Goal: Check status: Check status

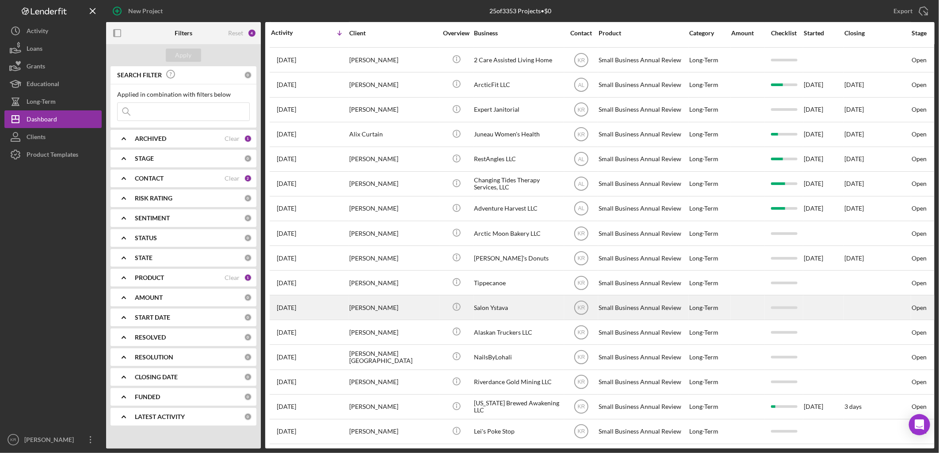
scroll to position [40, 0]
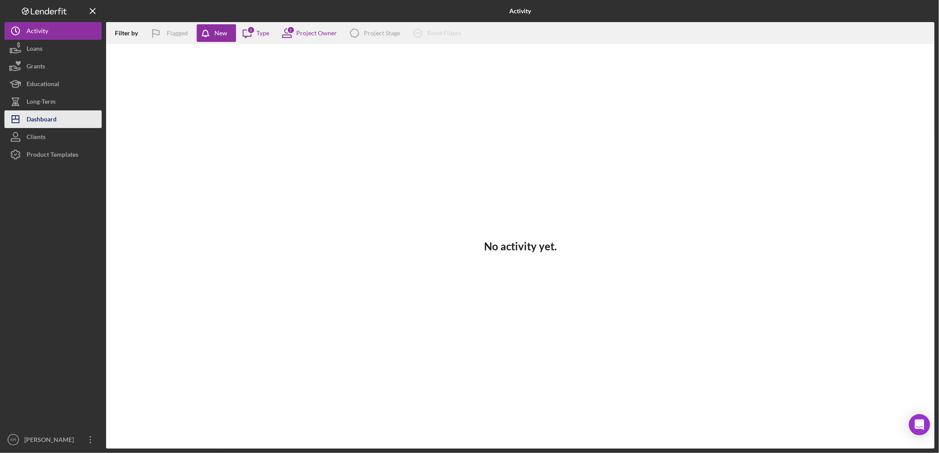
click at [65, 114] on button "Icon/Dashboard Dashboard" at bounding box center [52, 119] width 97 height 18
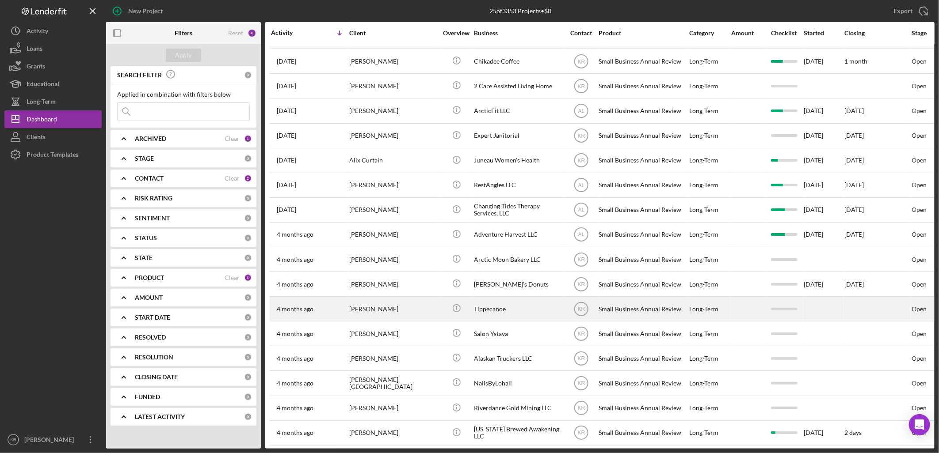
scroll to position [236, 0]
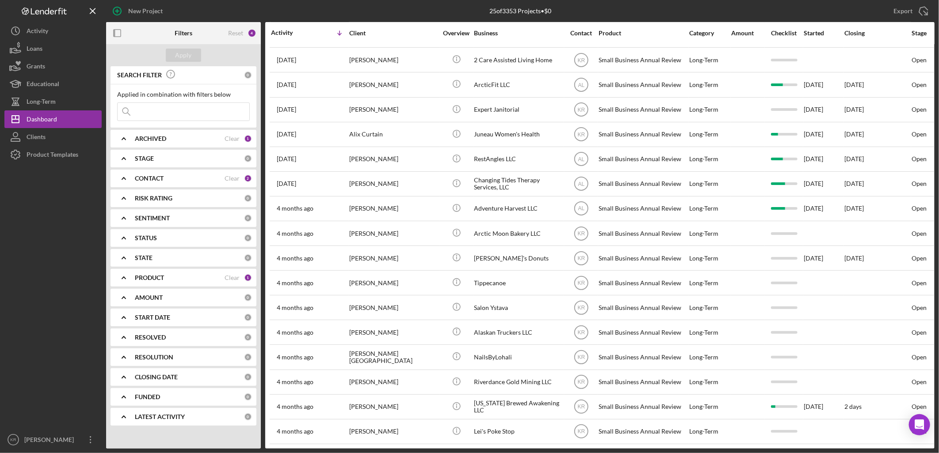
click at [172, 278] on div "PRODUCT" at bounding box center [180, 277] width 90 height 7
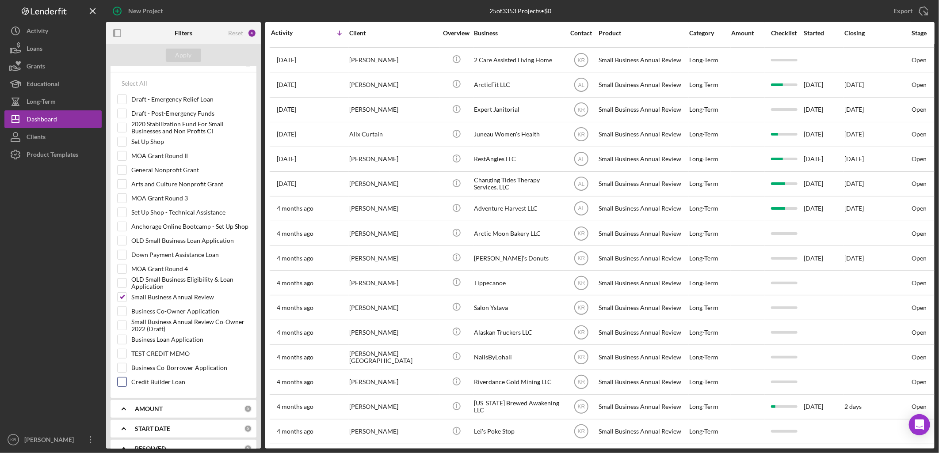
scroll to position [294, 0]
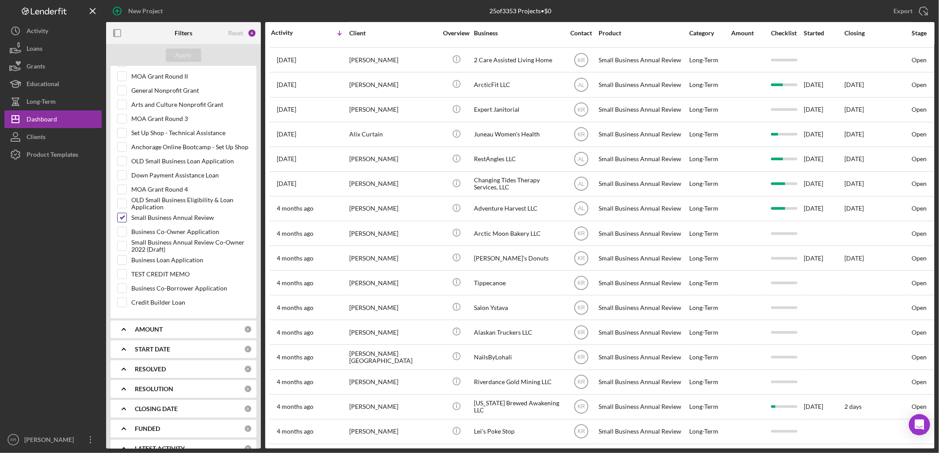
click at [122, 222] on input "Small Business Annual Review" at bounding box center [122, 217] width 9 height 9
checkbox input "false"
click at [189, 259] on label "Business Loan Application" at bounding box center [190, 260] width 118 height 9
click at [126, 259] on input "Business Loan Application" at bounding box center [122, 260] width 9 height 9
checkbox input "true"
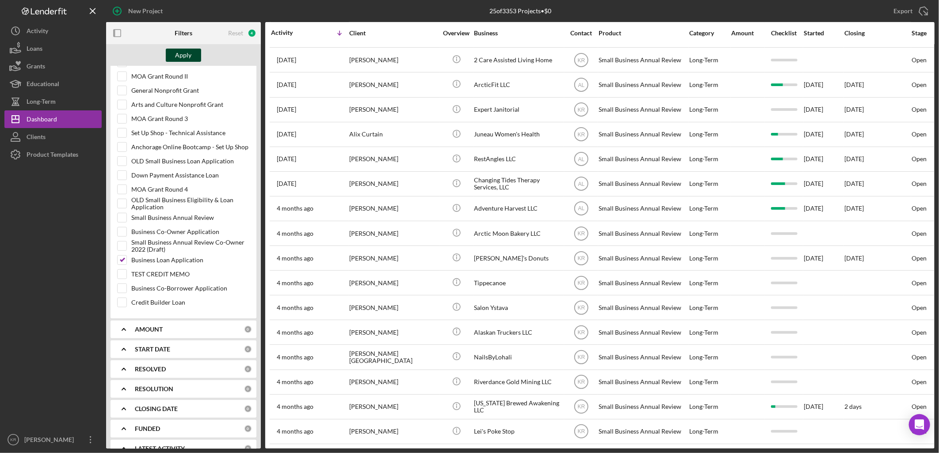
click at [193, 53] on button "Apply" at bounding box center [183, 55] width 35 height 13
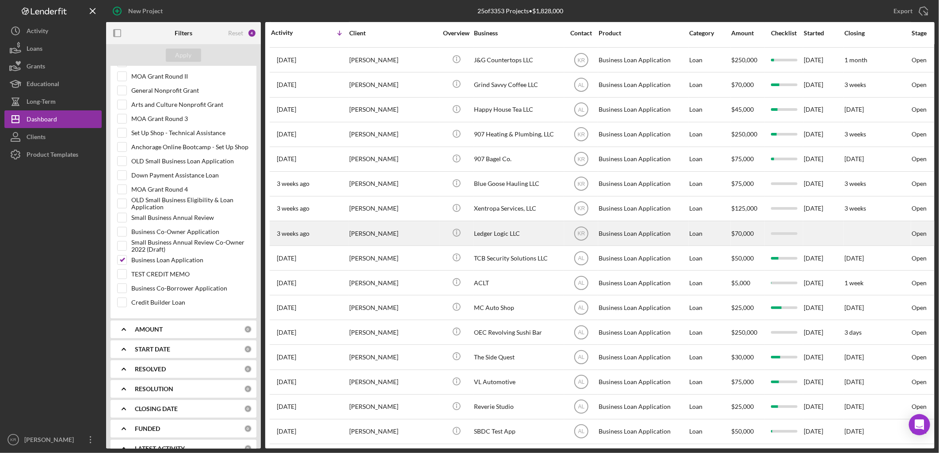
click at [422, 228] on div "Valeriya Madonia" at bounding box center [393, 233] width 88 height 23
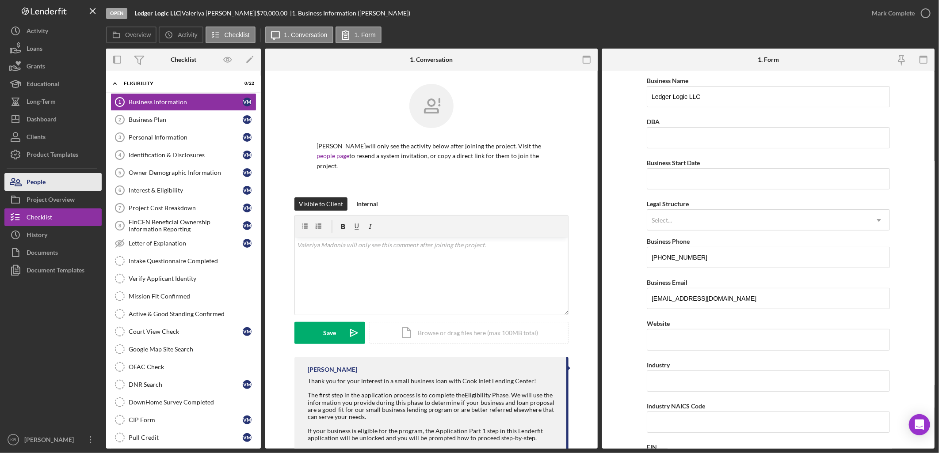
click at [34, 184] on div "People" at bounding box center [36, 183] width 19 height 20
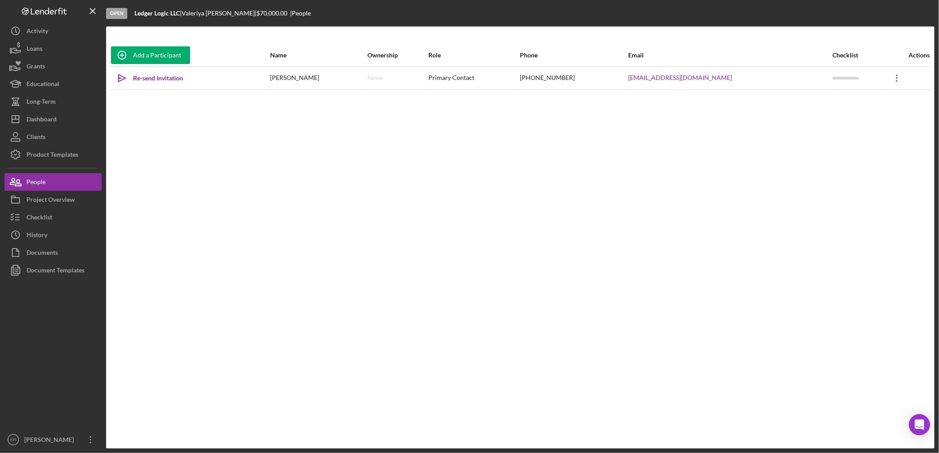
click at [886, 82] on icon "Icon/Overflow" at bounding box center [897, 78] width 22 height 22
click at [686, 152] on div "Add a Participant Name Ownership Role Phone Email Checklist Actions Icon/icon-i…" at bounding box center [520, 237] width 828 height 387
click at [42, 199] on div "Project Overview" at bounding box center [51, 201] width 48 height 20
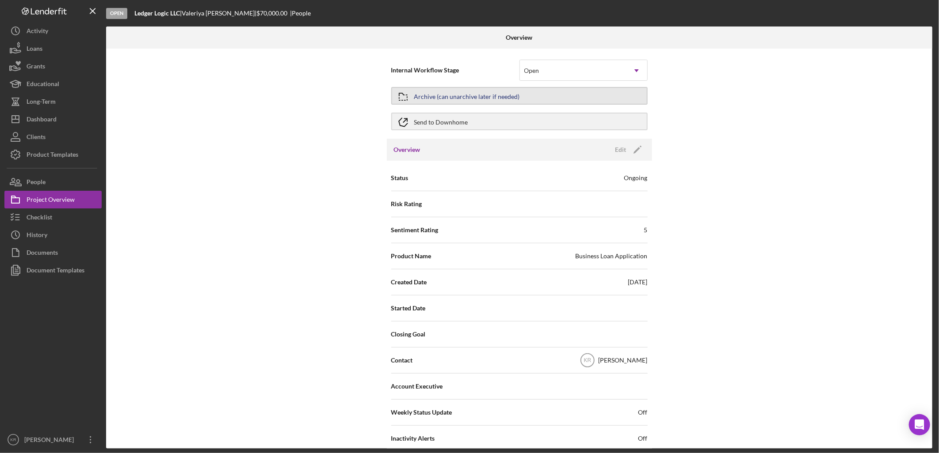
click at [469, 91] on div "Archive (can unarchive later if needed)" at bounding box center [467, 96] width 106 height 16
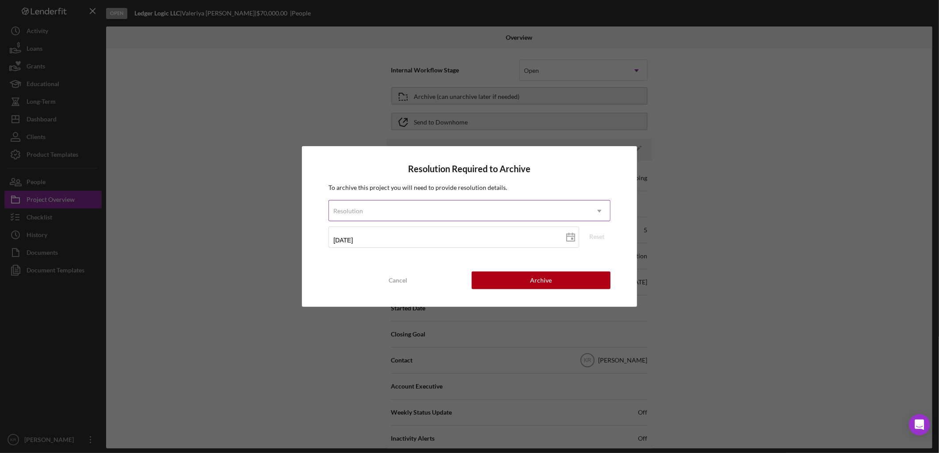
click at [427, 209] on div "Resolution" at bounding box center [458, 211] width 259 height 20
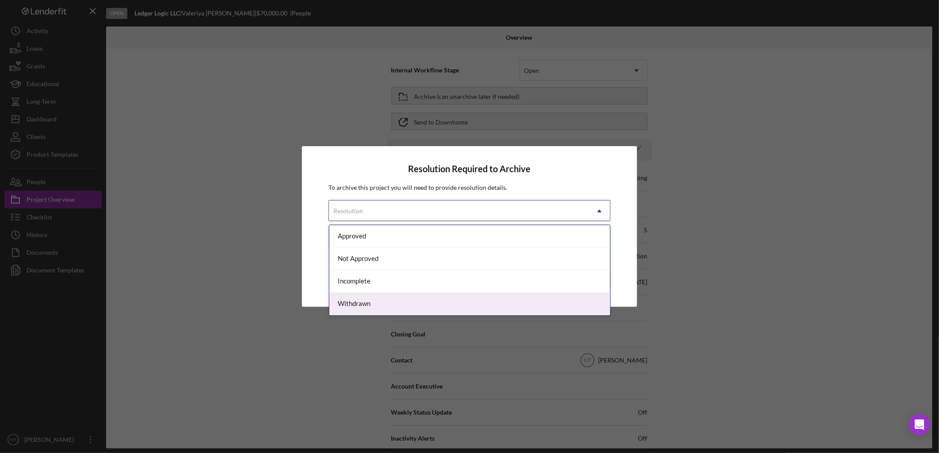
click at [352, 312] on div "Withdrawn" at bounding box center [469, 304] width 281 height 23
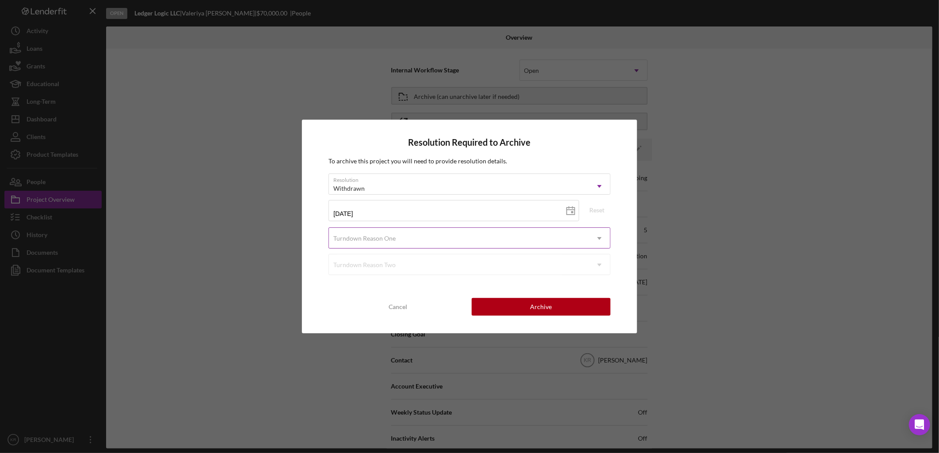
click at [364, 241] on div "Turndown Reason One" at bounding box center [364, 238] width 62 height 7
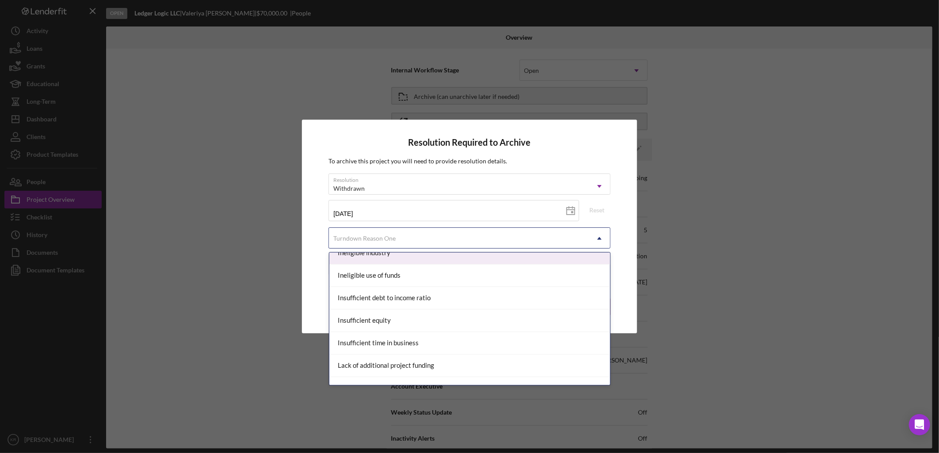
scroll to position [343, 0]
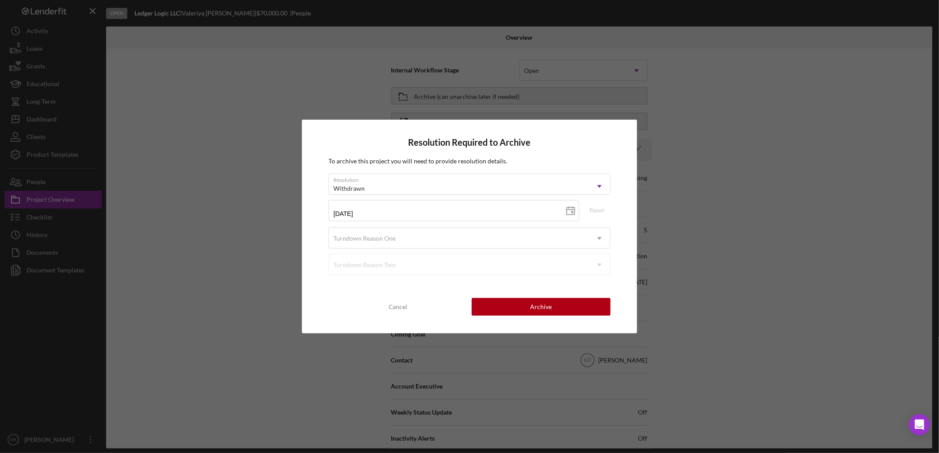
click at [323, 226] on div "Resolution Required to Archive To archive this project you will need to provide…" at bounding box center [469, 226] width 334 height 213
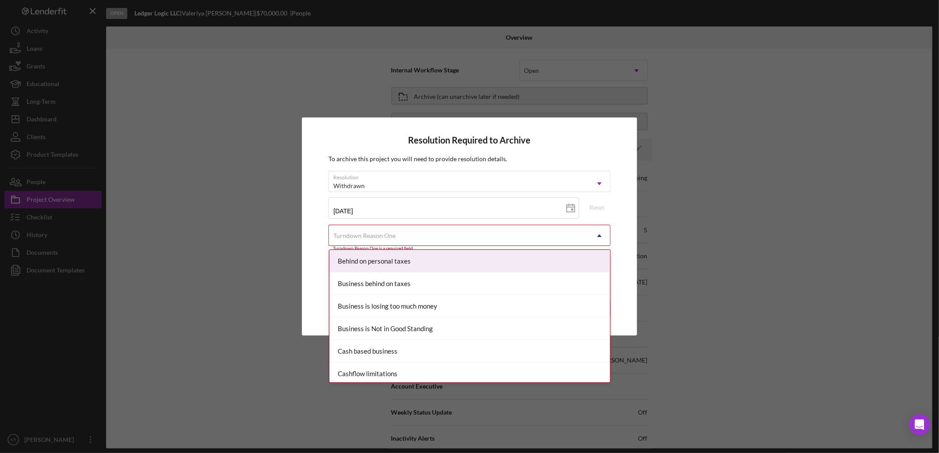
click at [473, 244] on div "Turndown Reason One" at bounding box center [458, 236] width 259 height 20
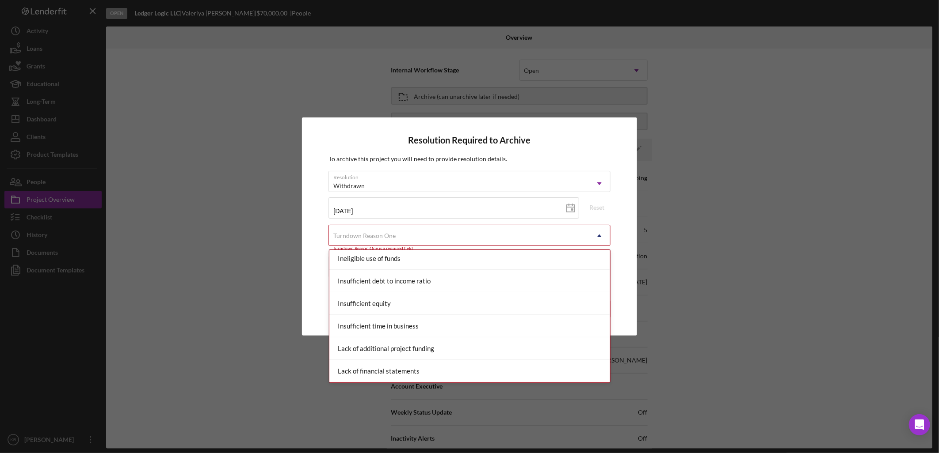
scroll to position [442, 0]
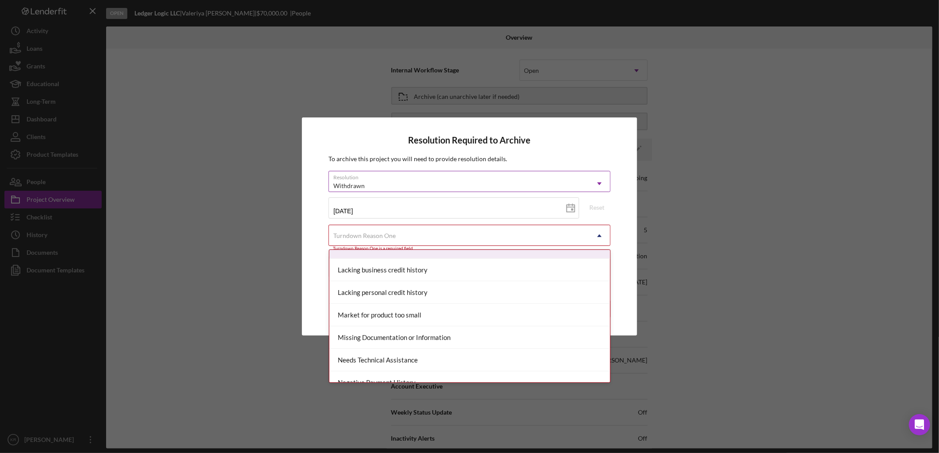
click at [404, 184] on div "Withdrawn" at bounding box center [458, 186] width 259 height 20
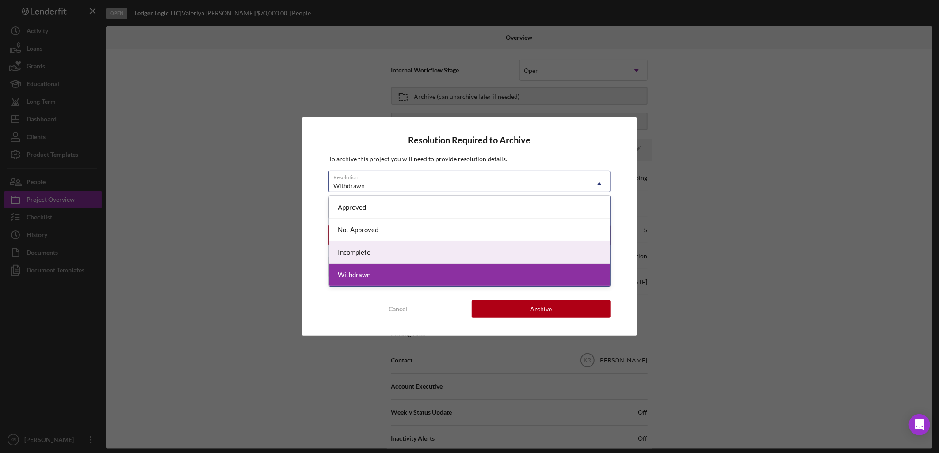
click at [389, 255] on div "Incomplete" at bounding box center [469, 252] width 281 height 23
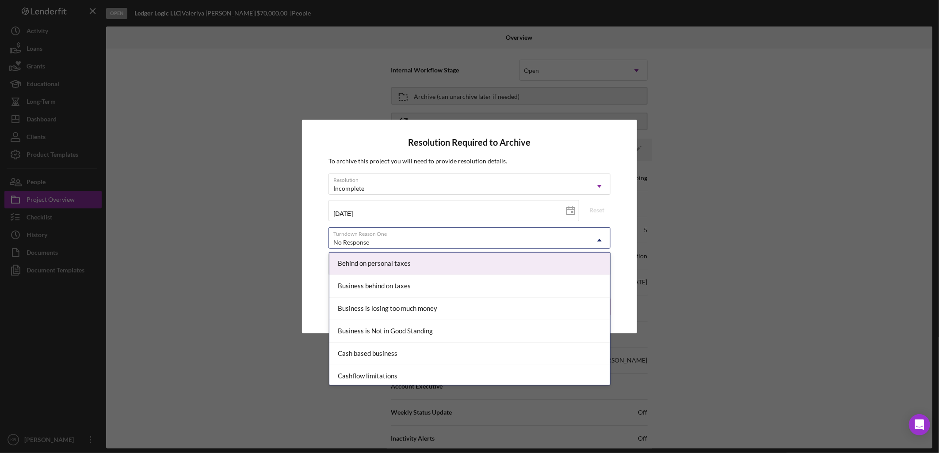
click at [416, 239] on div "No Response" at bounding box center [458, 242] width 259 height 20
click at [310, 209] on div "Resolution Required to Archive To archive this project you will need to provide…" at bounding box center [469, 226] width 334 height 213
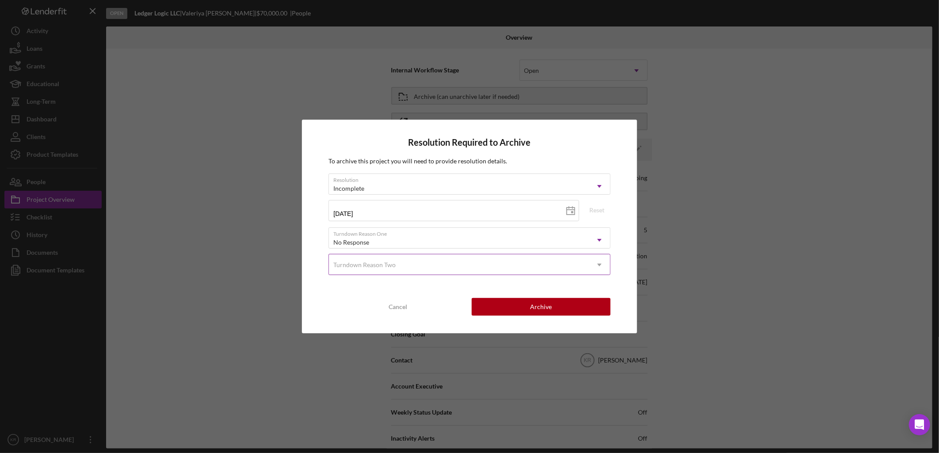
click at [557, 257] on div "Turndown Reason Two" at bounding box center [458, 265] width 259 height 20
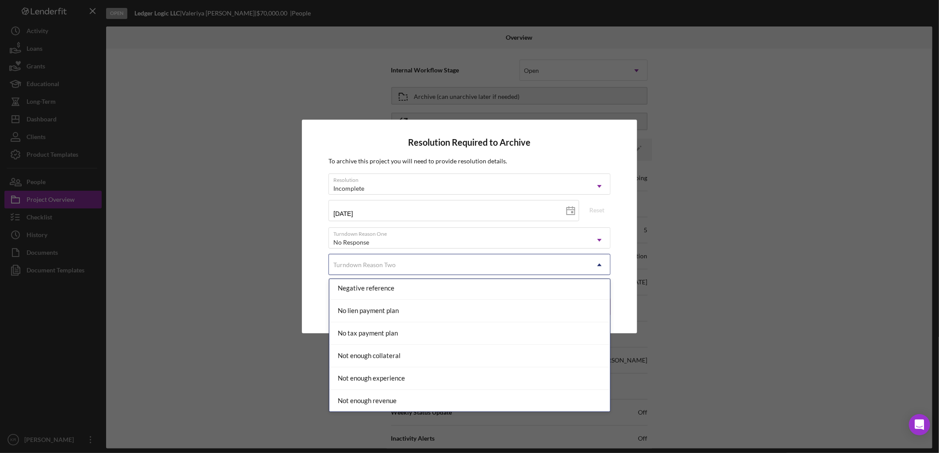
scroll to position [736, 0]
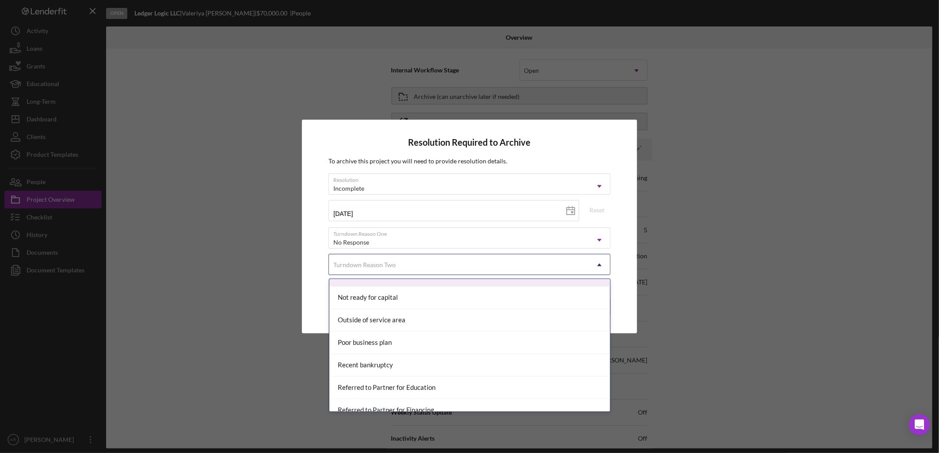
click at [312, 243] on div "Resolution Required to Archive To archive this project you will need to provide…" at bounding box center [469, 226] width 334 height 213
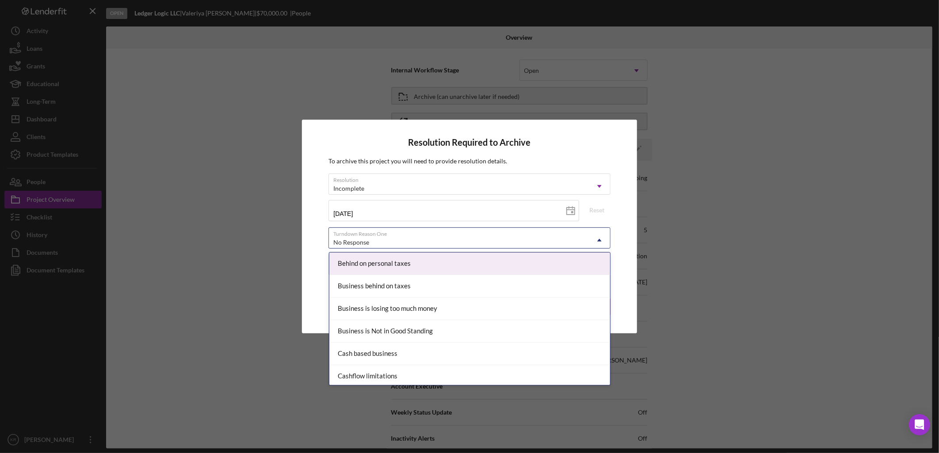
drag, startPoint x: 364, startPoint y: 242, endPoint x: 370, endPoint y: 242, distance: 5.8
click at [365, 242] on div "No Response" at bounding box center [351, 242] width 36 height 7
click at [314, 242] on div "Resolution Required to Archive To archive this project you will need to provide…" at bounding box center [469, 226] width 334 height 213
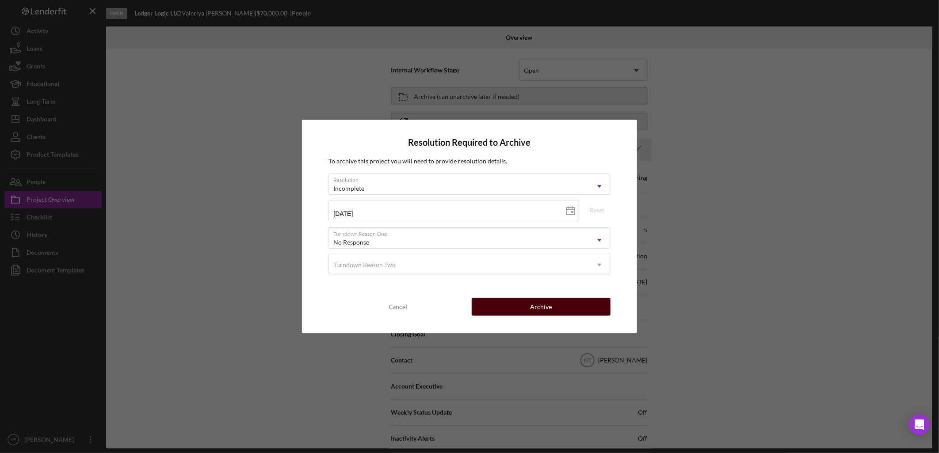
click at [519, 301] on button "Archive" at bounding box center [540, 307] width 139 height 18
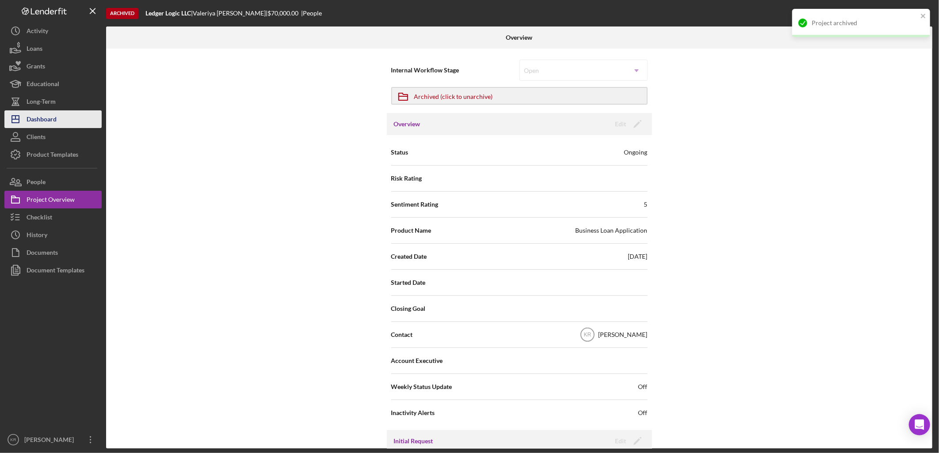
click at [75, 118] on button "Icon/Dashboard Dashboard" at bounding box center [52, 119] width 97 height 18
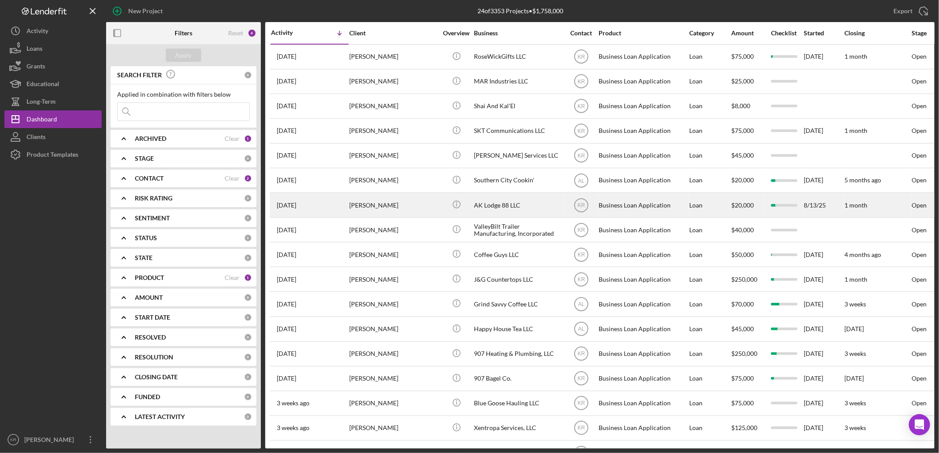
click at [412, 215] on div "Anna Shields" at bounding box center [393, 205] width 88 height 23
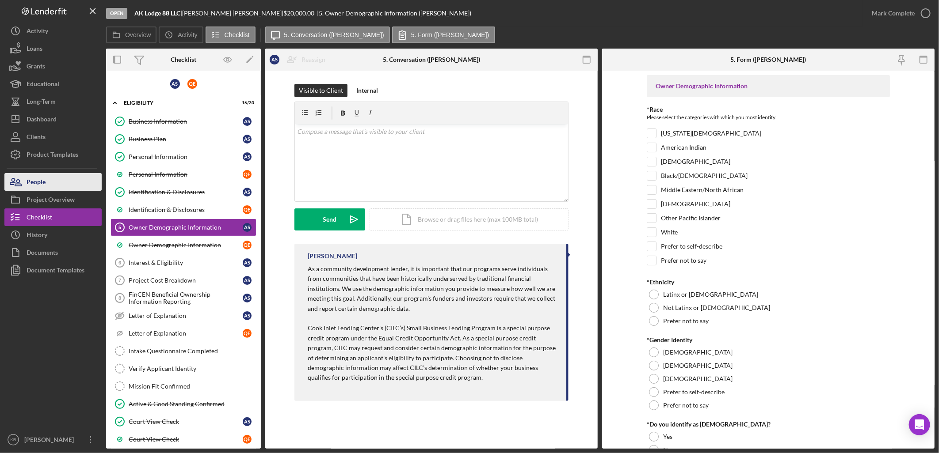
click at [51, 189] on button "People" at bounding box center [52, 182] width 97 height 18
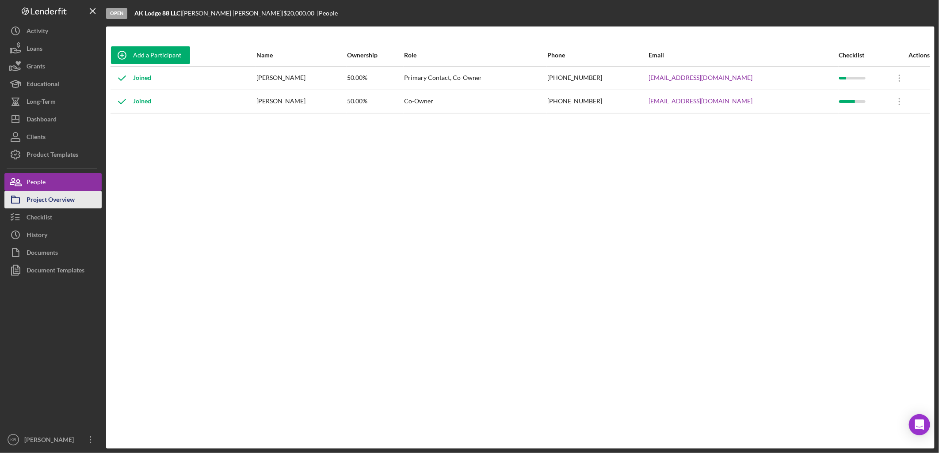
click at [49, 194] on div "Project Overview" at bounding box center [51, 201] width 48 height 20
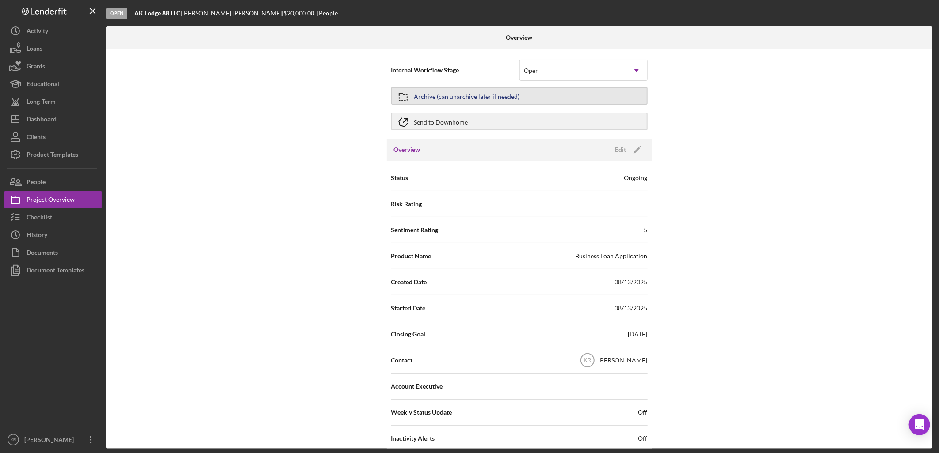
click at [560, 95] on button "Archive (can unarchive later if needed)" at bounding box center [519, 96] width 256 height 18
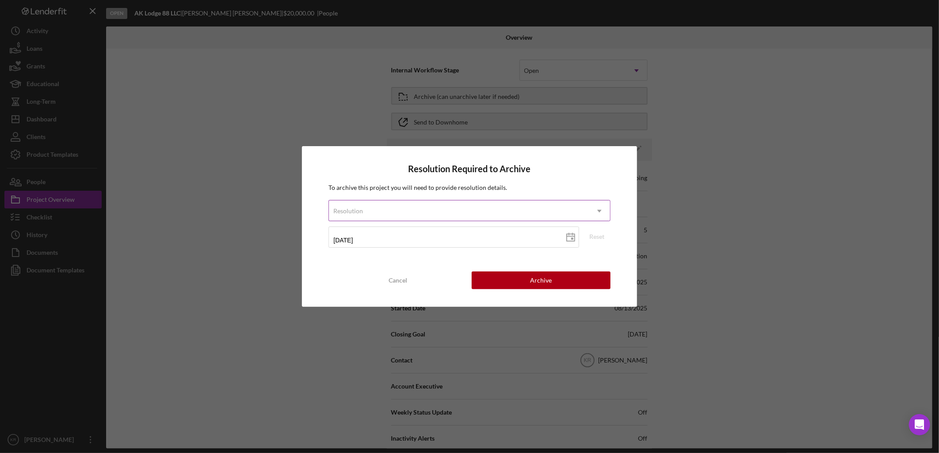
click at [463, 212] on div "Resolution" at bounding box center [458, 211] width 259 height 20
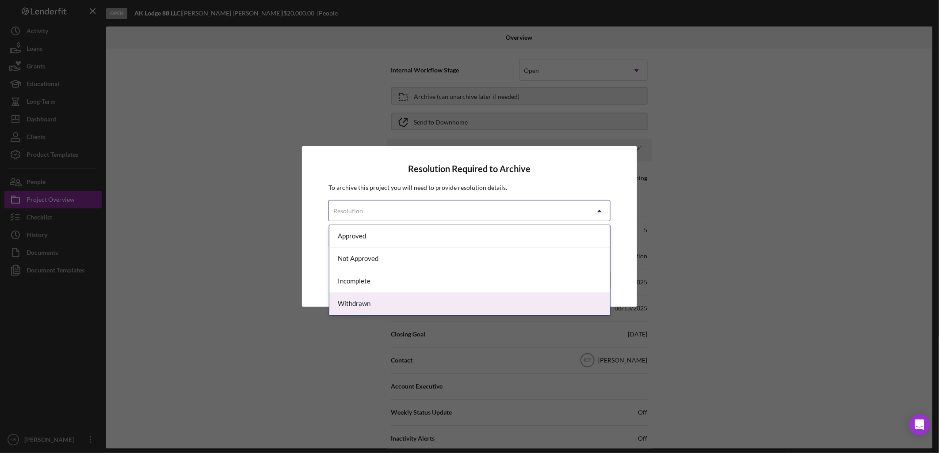
click at [411, 306] on div "Withdrawn" at bounding box center [469, 304] width 281 height 23
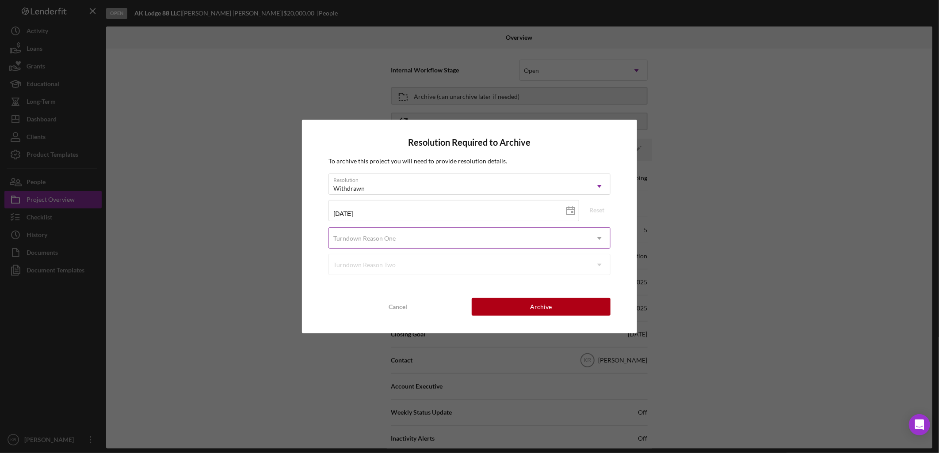
click at [399, 248] on div "Turndown Reason One" at bounding box center [458, 238] width 259 height 20
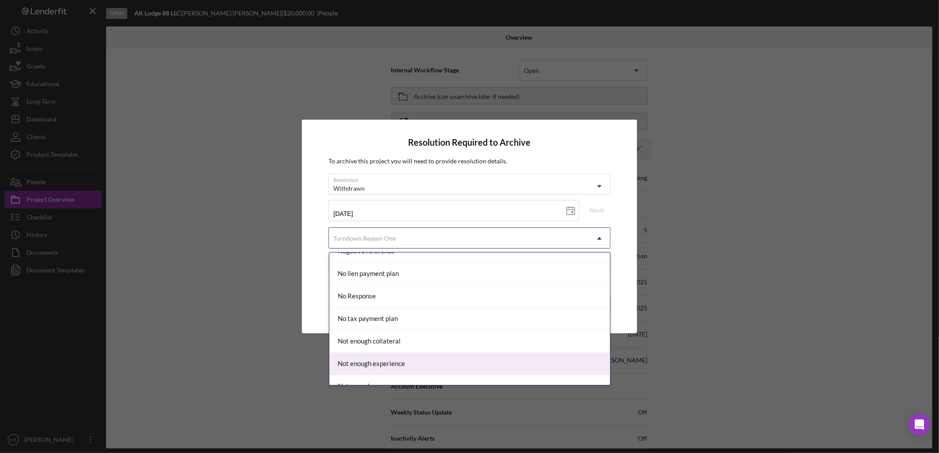
scroll to position [581, 0]
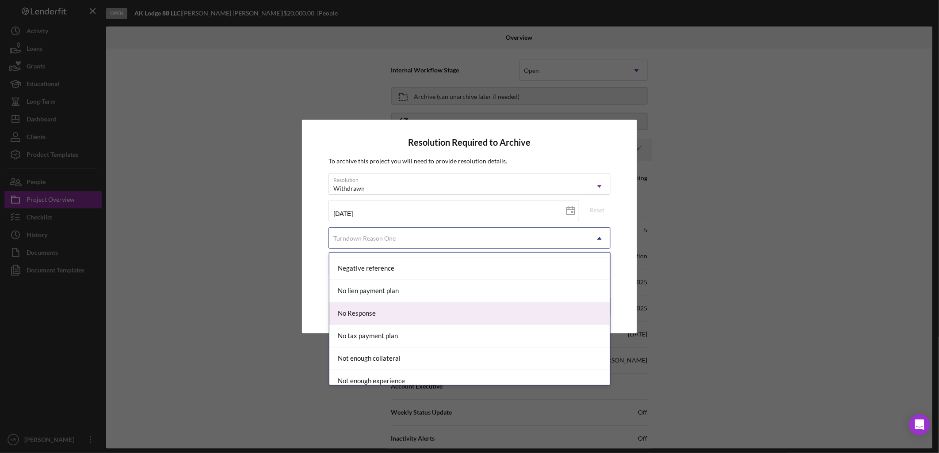
click at [444, 318] on div "No Response" at bounding box center [469, 314] width 281 height 23
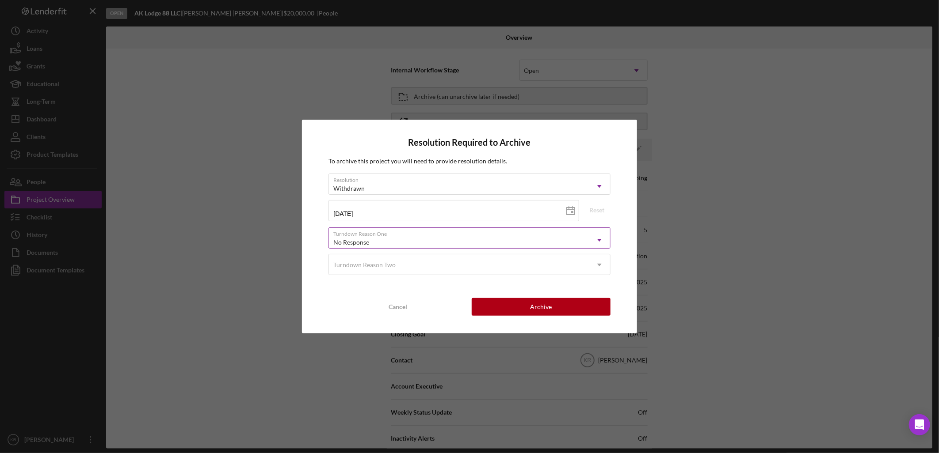
click at [577, 246] on div "No Response" at bounding box center [458, 242] width 259 height 20
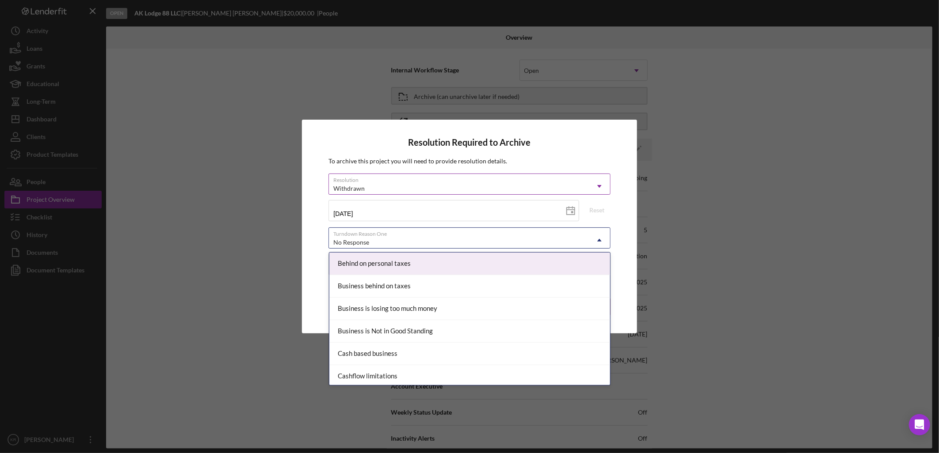
click at [425, 177] on div "Withdrawn Icon/Dropdown Arrow" at bounding box center [468, 184] width 281 height 21
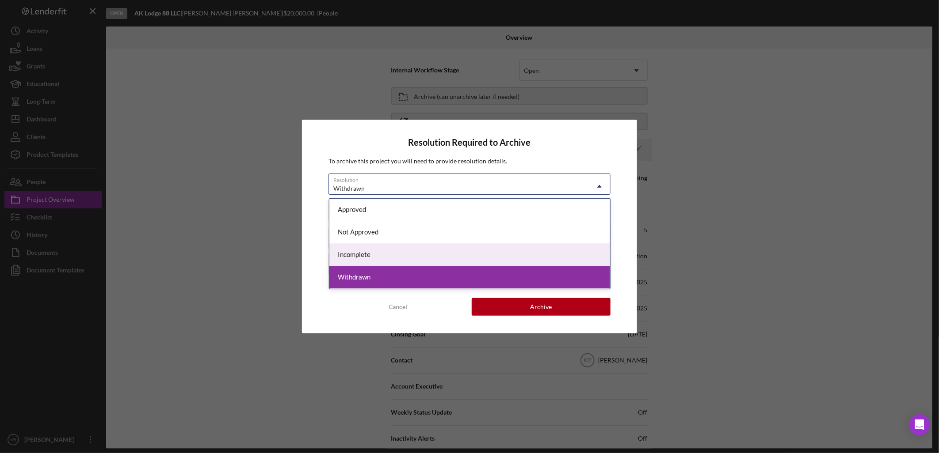
click at [393, 256] on div "Incomplete" at bounding box center [469, 255] width 281 height 23
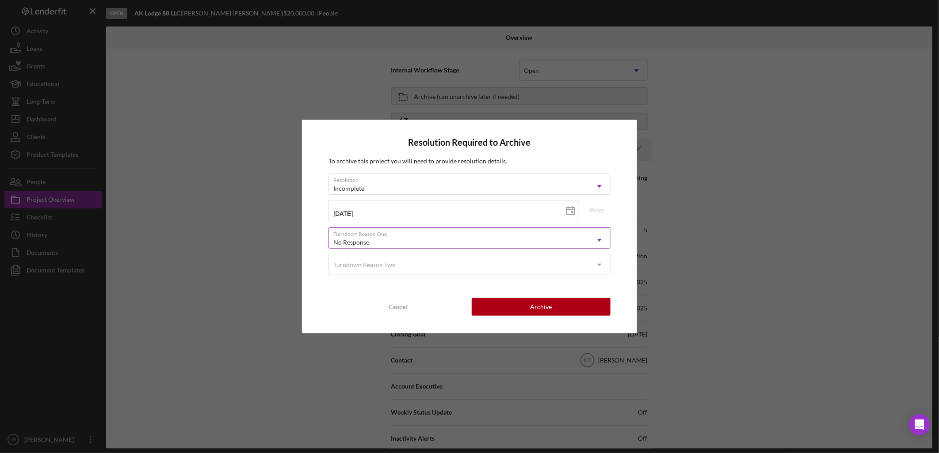
click at [392, 245] on div "No Response" at bounding box center [458, 242] width 259 height 20
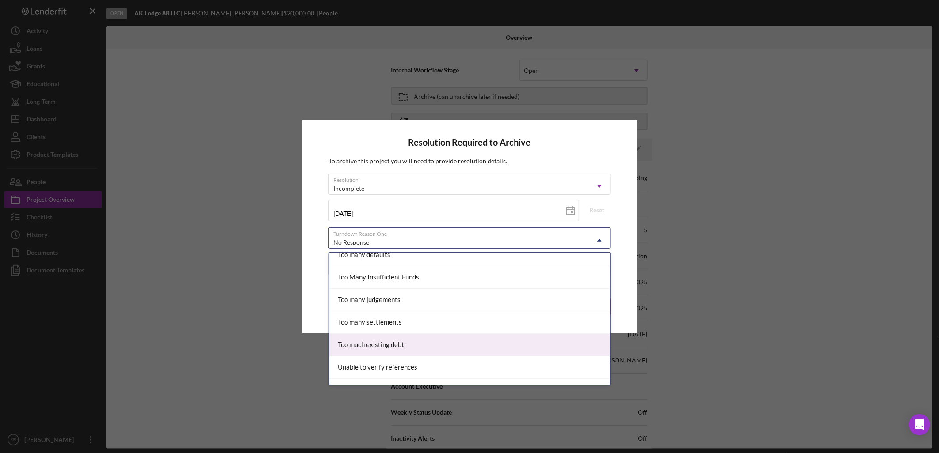
scroll to position [974, 0]
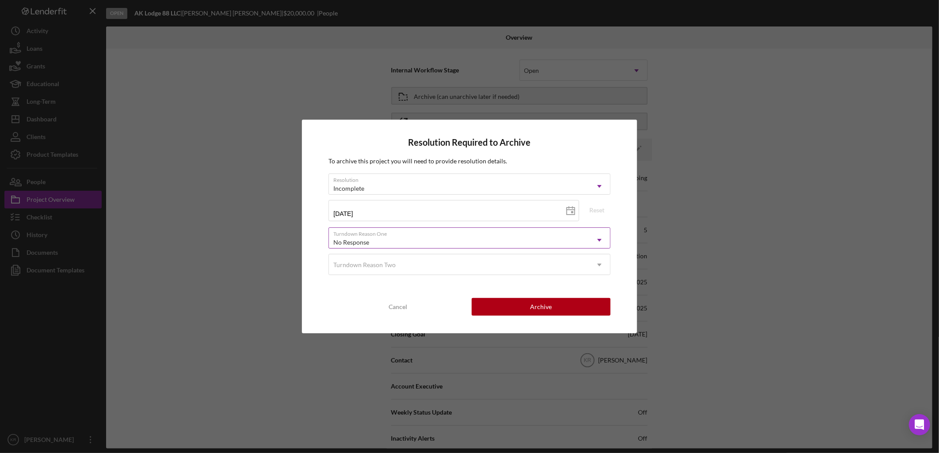
click at [505, 232] on div "No Response" at bounding box center [458, 242] width 259 height 20
click at [540, 309] on div "Archive" at bounding box center [541, 307] width 22 height 18
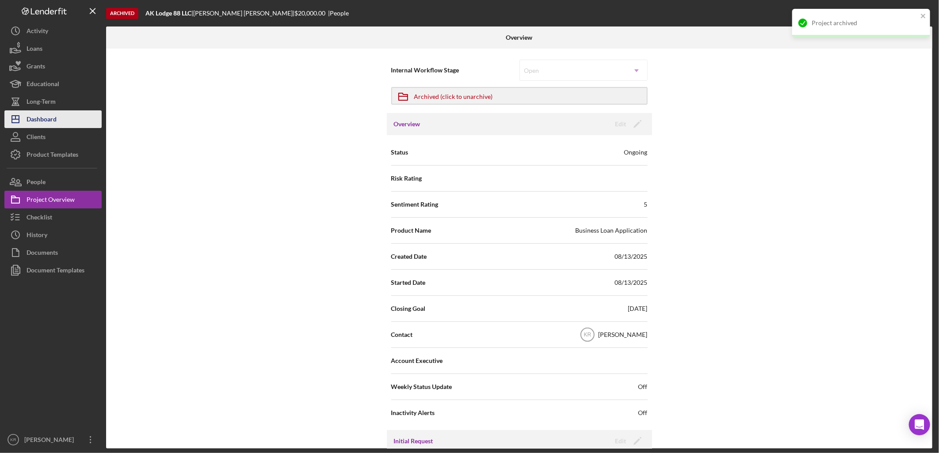
click at [37, 120] on div "Dashboard" at bounding box center [42, 120] width 30 height 20
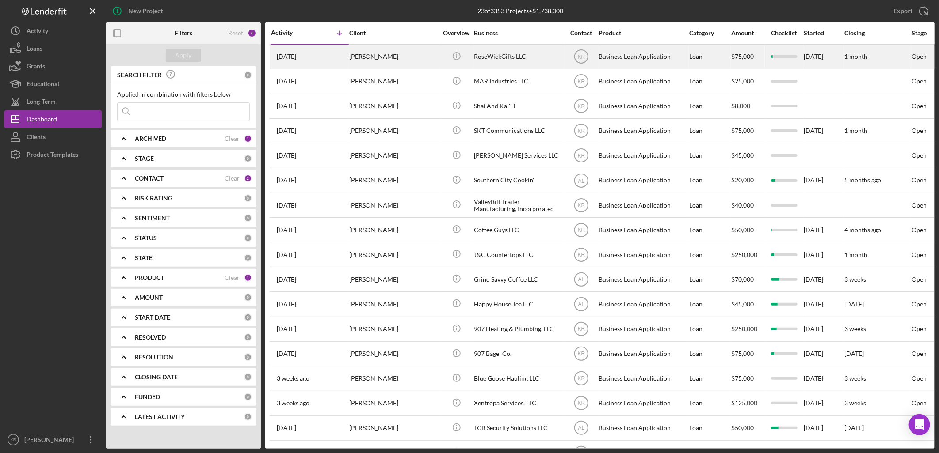
click at [537, 68] on td "RoseWickGifts LLC" at bounding box center [518, 56] width 91 height 25
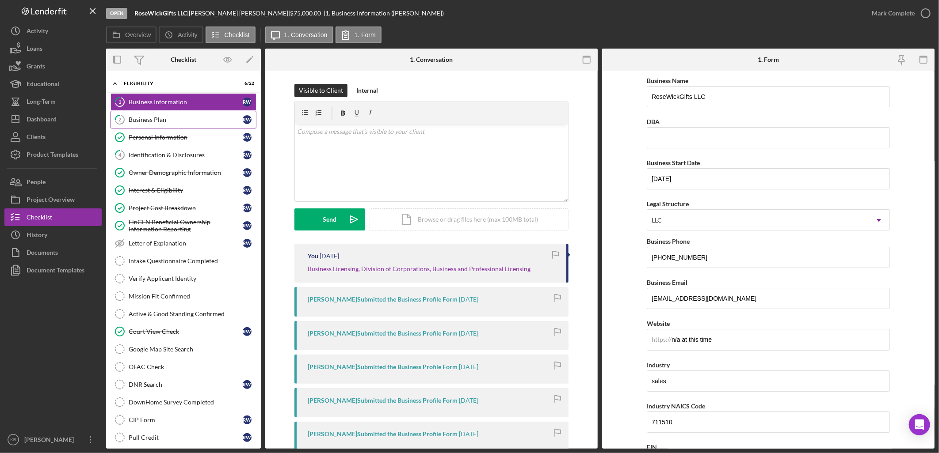
click at [151, 127] on link "2 Business Plan R W" at bounding box center [183, 120] width 146 height 18
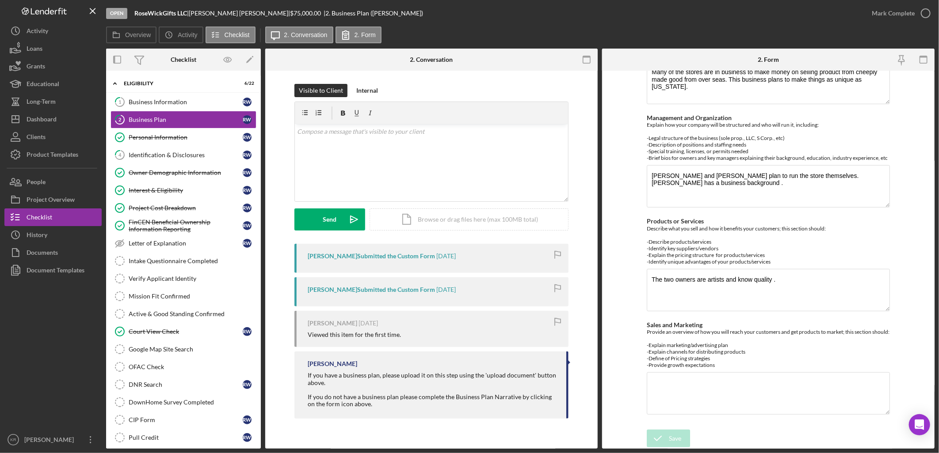
scroll to position [249, 0]
click at [17, 122] on polygon "button" at bounding box center [15, 119] width 7 height 7
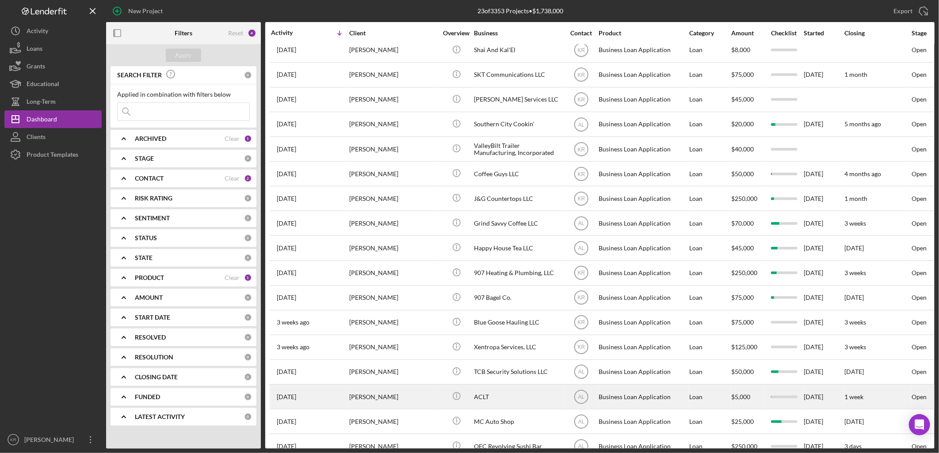
scroll to position [186, 0]
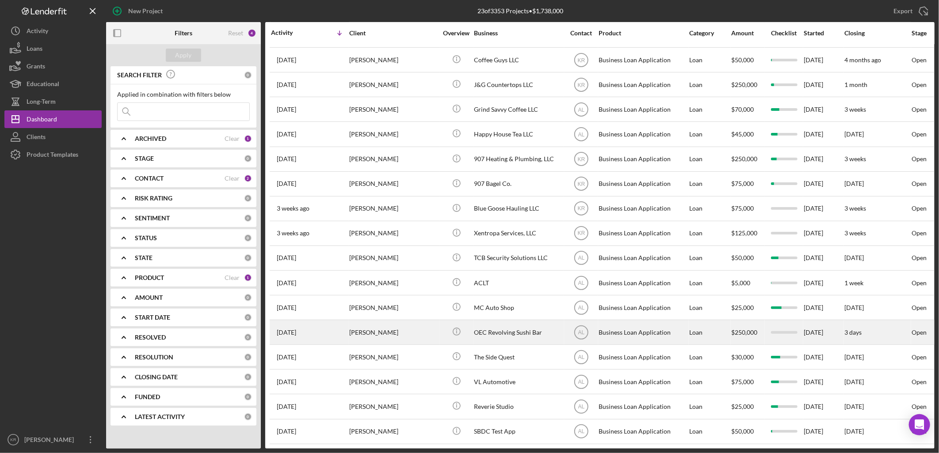
click at [414, 321] on div "Heakyung Kim" at bounding box center [393, 332] width 88 height 23
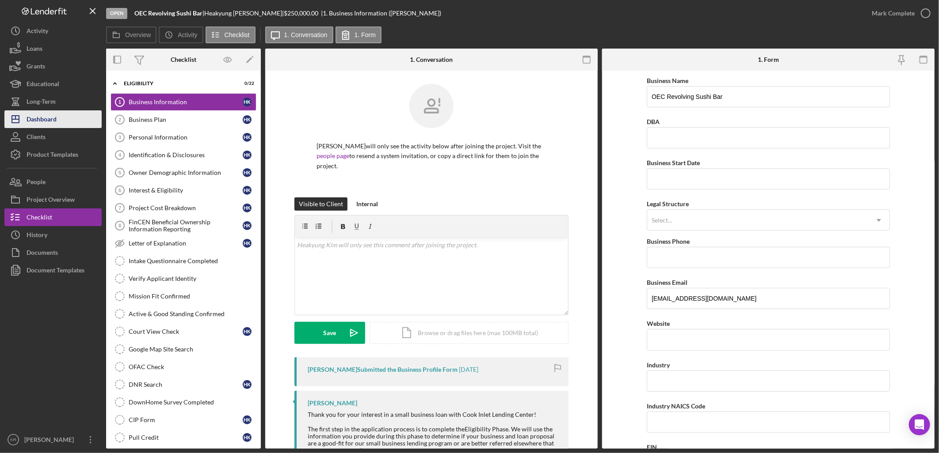
click at [43, 120] on div "Dashboard" at bounding box center [42, 120] width 30 height 20
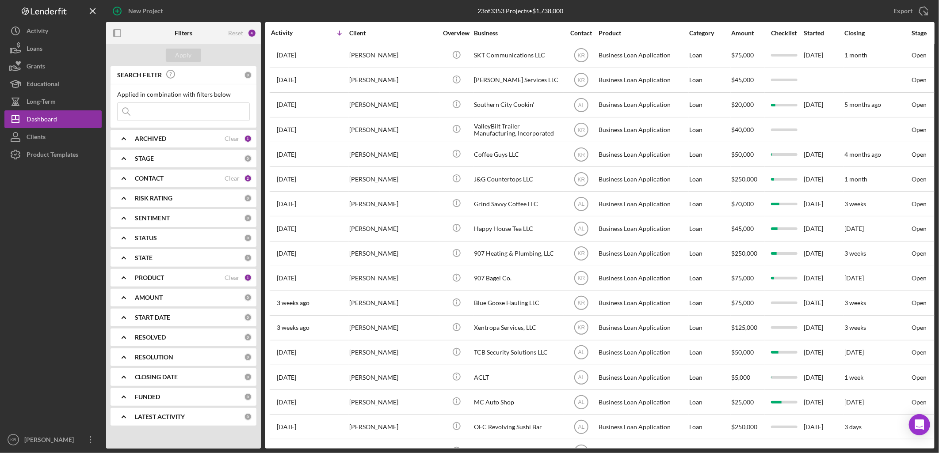
scroll to position [186, 0]
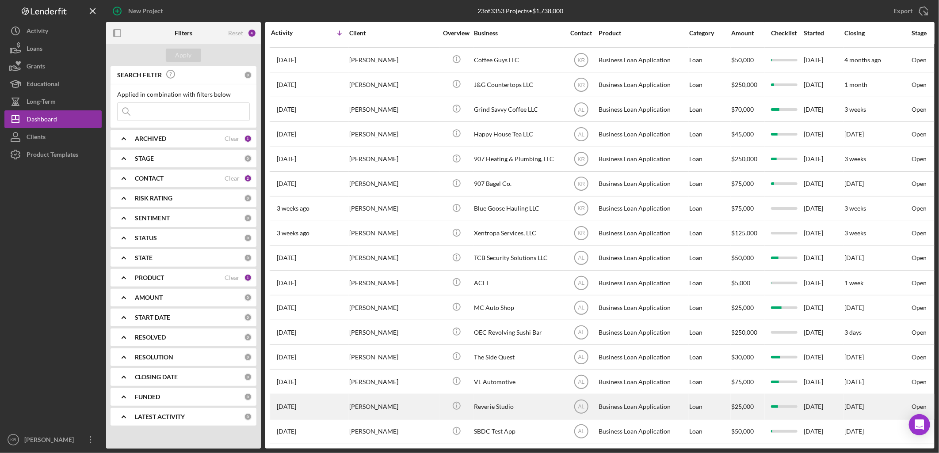
click at [388, 406] on div "Casey Matranga" at bounding box center [393, 406] width 88 height 23
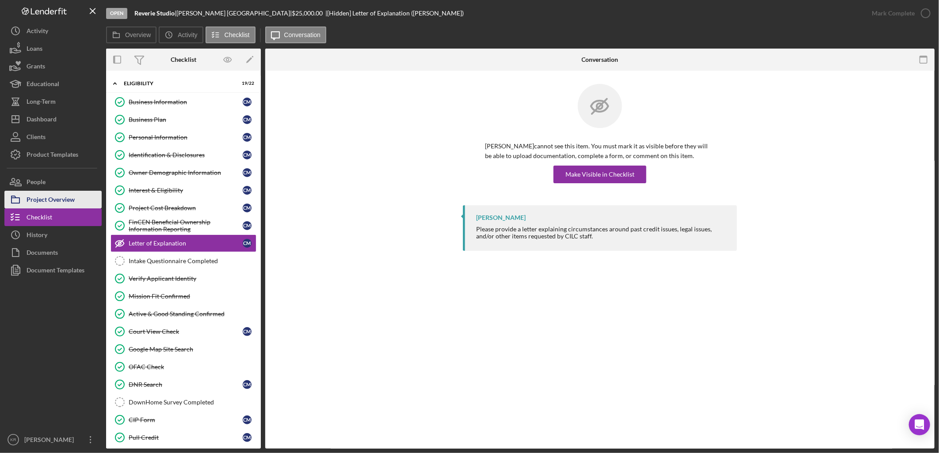
click at [50, 196] on div "Project Overview" at bounding box center [51, 201] width 48 height 20
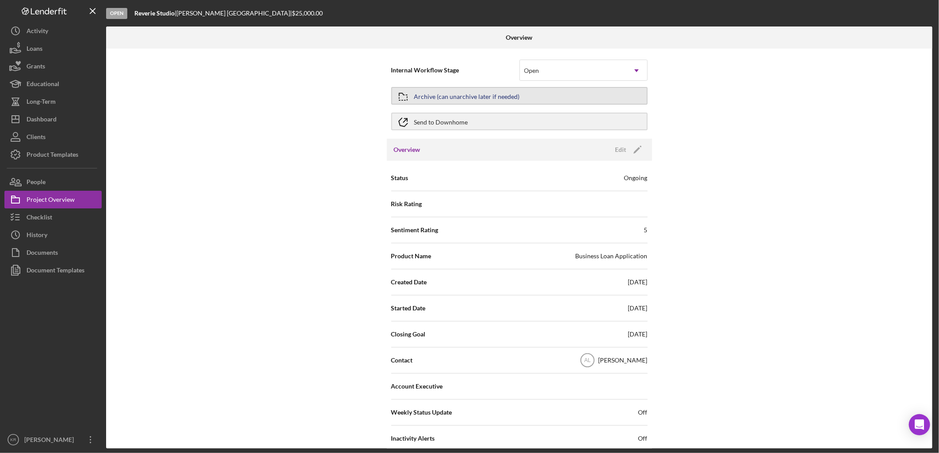
click at [461, 97] on div "Archive (can unarchive later if needed)" at bounding box center [467, 96] width 106 height 16
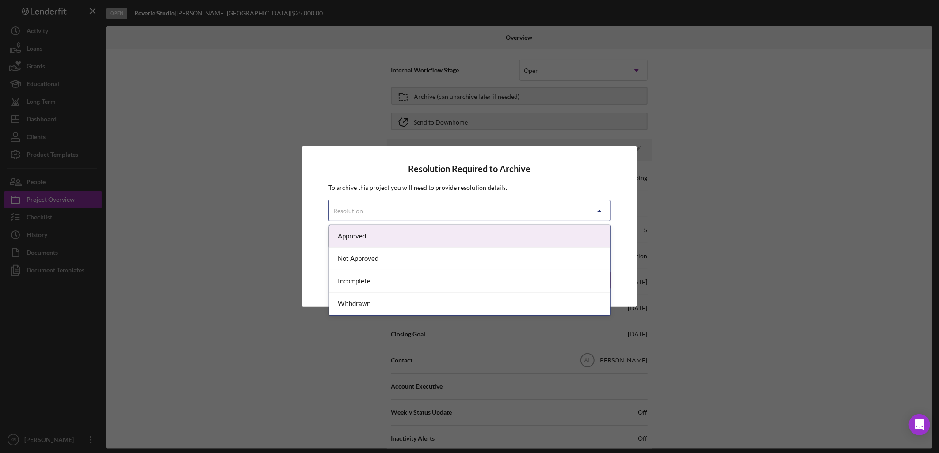
click at [388, 209] on div "Resolution" at bounding box center [458, 211] width 259 height 20
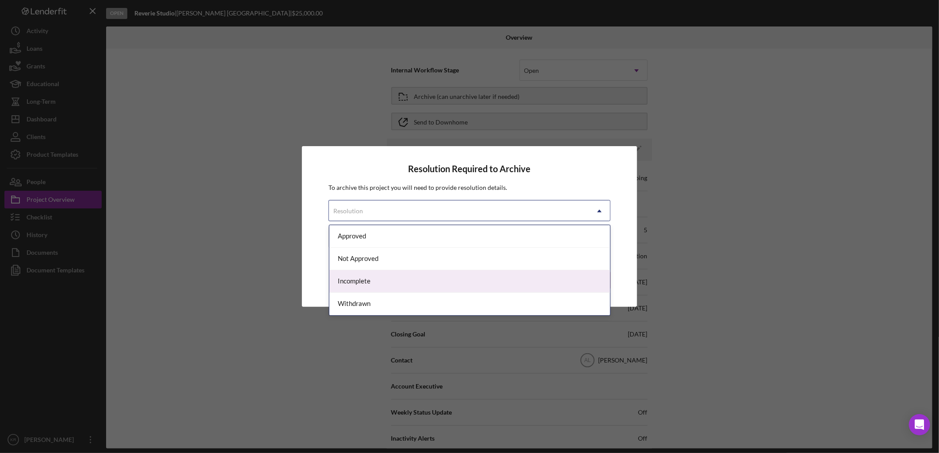
click at [389, 283] on div "Incomplete" at bounding box center [469, 281] width 281 height 23
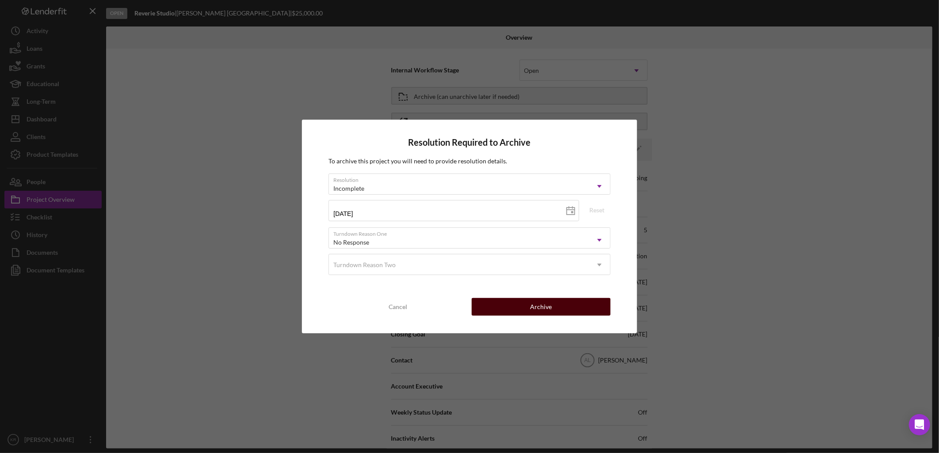
click at [525, 302] on button "Archive" at bounding box center [540, 307] width 139 height 18
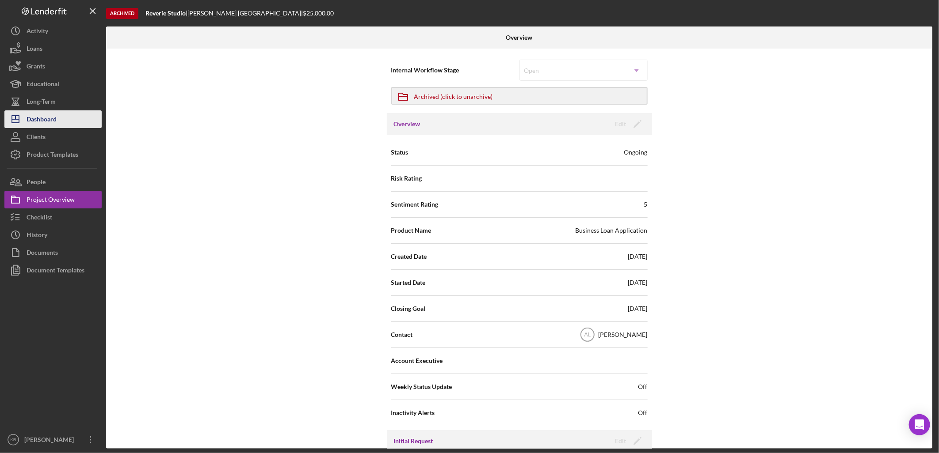
click at [34, 115] on div "Dashboard" at bounding box center [42, 120] width 30 height 20
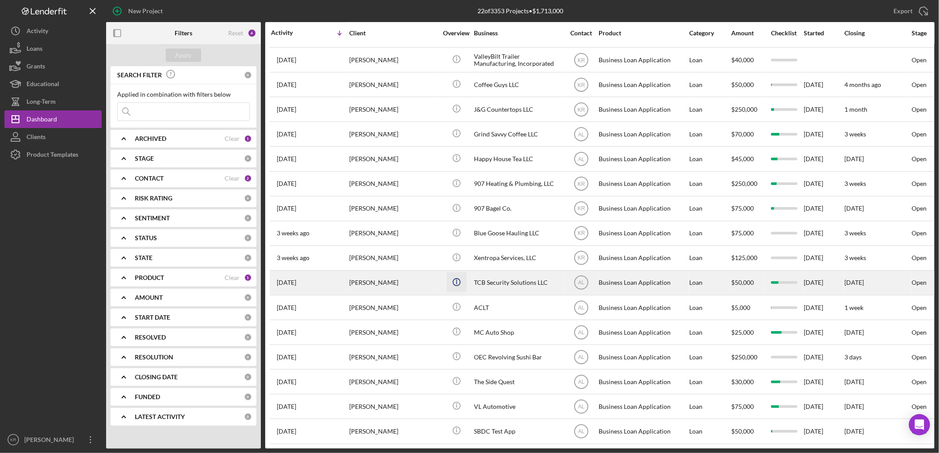
scroll to position [160, 0]
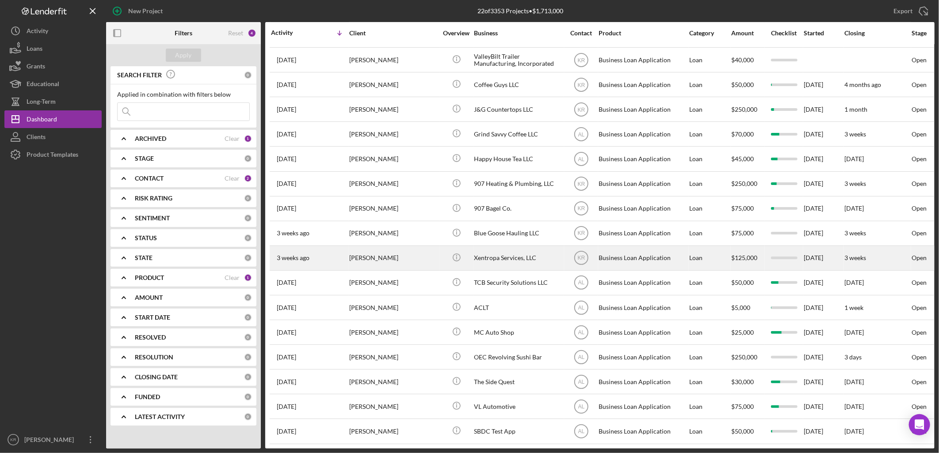
click at [426, 255] on div "Ben Disney" at bounding box center [393, 258] width 88 height 23
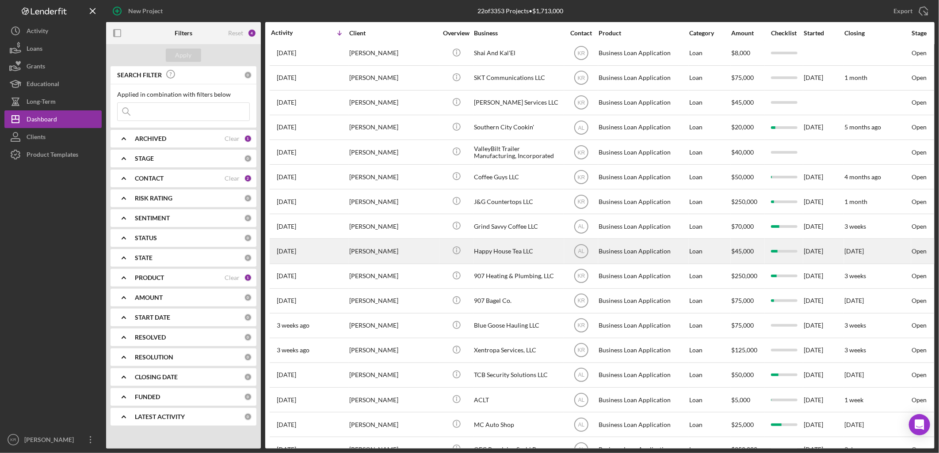
scroll to position [160, 0]
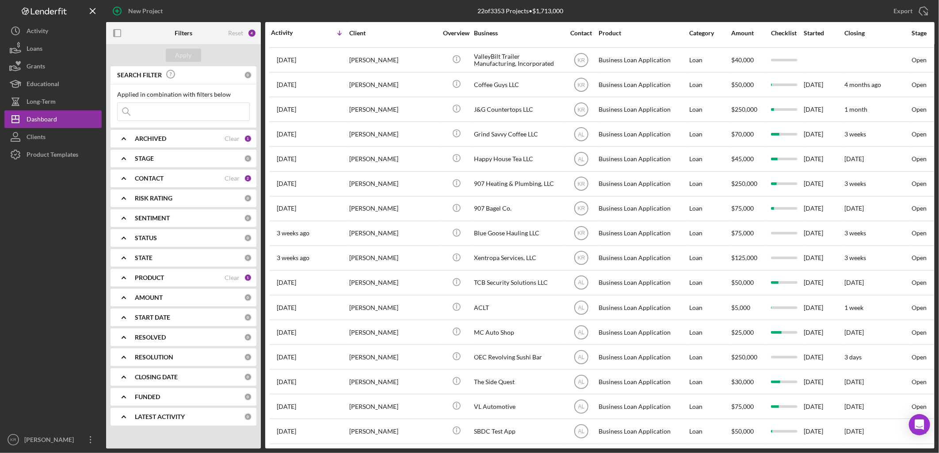
click at [186, 276] on div "PRODUCT" at bounding box center [180, 277] width 90 height 7
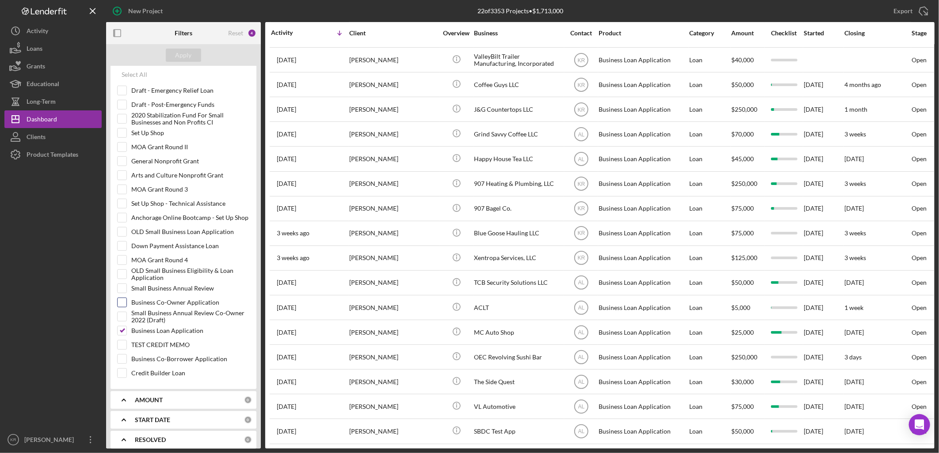
scroll to position [245, 0]
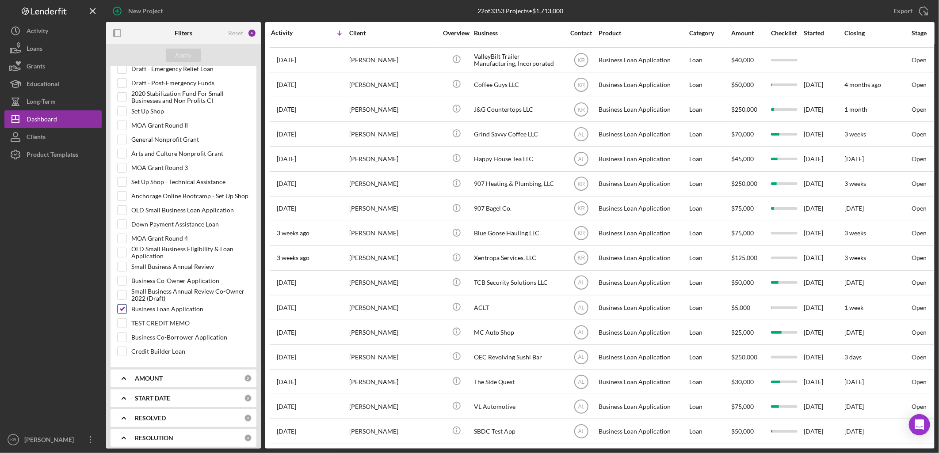
click at [127, 311] on div "Business Loan Application" at bounding box center [183, 311] width 133 height 14
click at [130, 268] on div "Small Business Annual Review" at bounding box center [183, 269] width 133 height 14
click at [118, 271] on input "Small Business Annual Review" at bounding box center [122, 266] width 9 height 9
checkbox input "true"
click at [118, 308] on input "Business Loan Application" at bounding box center [122, 309] width 9 height 9
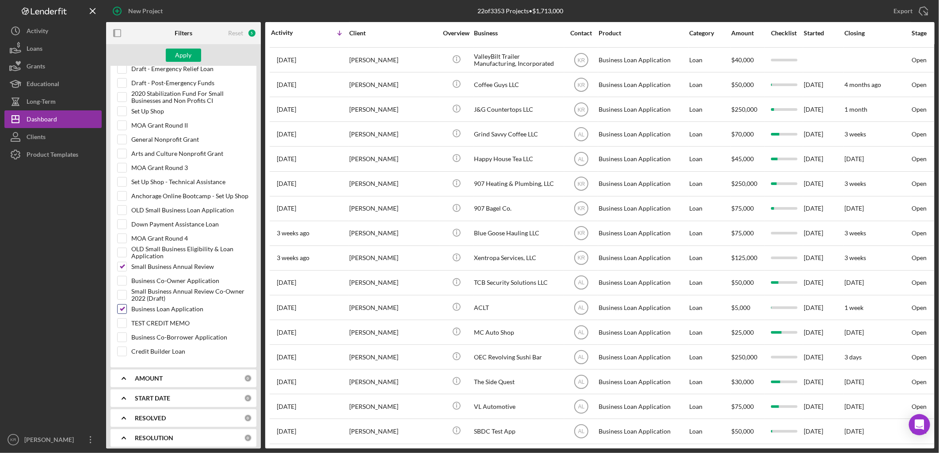
checkbox input "false"
click at [176, 57] on div "Apply" at bounding box center [183, 55] width 16 height 13
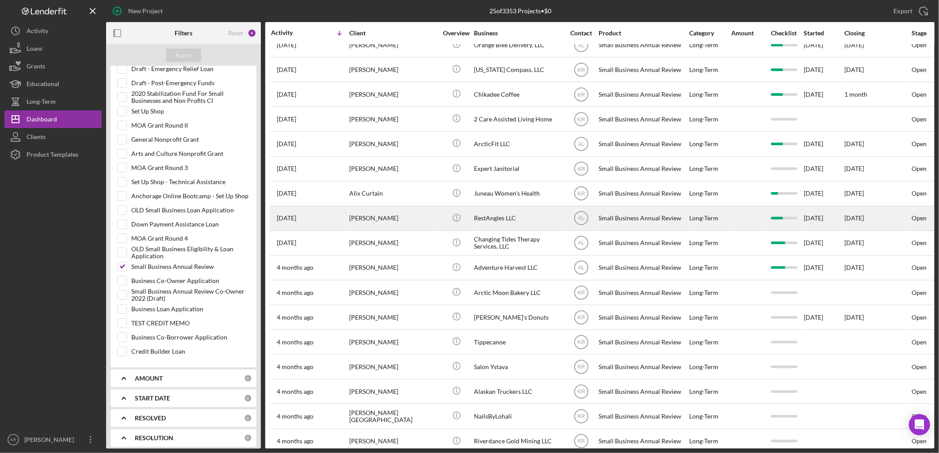
click at [532, 228] on div "RestAngles LLC" at bounding box center [518, 218] width 88 height 23
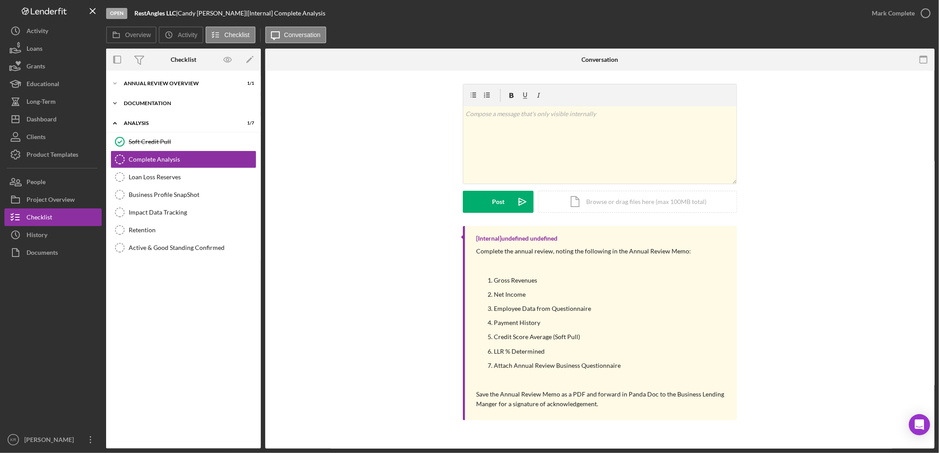
click at [179, 108] on div "Icon/Expander Documentation 3 / 3" at bounding box center [183, 104] width 155 height 18
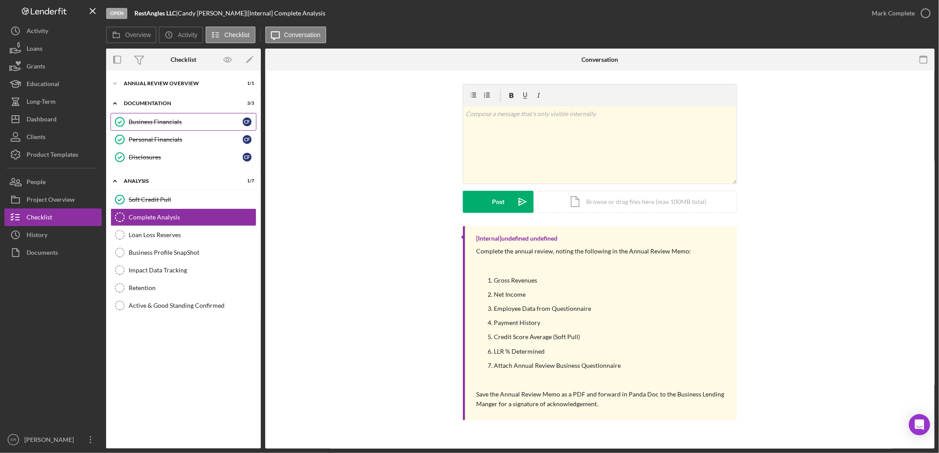
click at [178, 122] on div "Business Financials" at bounding box center [186, 121] width 114 height 7
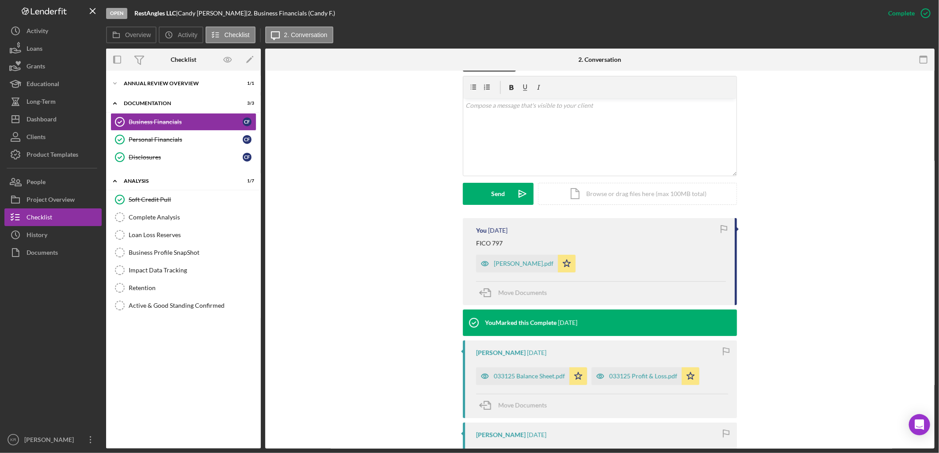
scroll to position [196, 0]
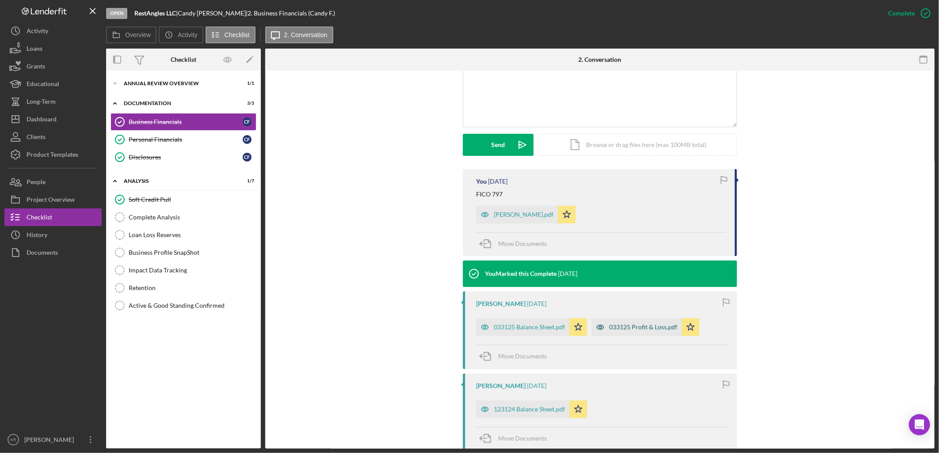
click at [612, 333] on div "033125 Profit & Loss.pdf" at bounding box center [636, 328] width 90 height 18
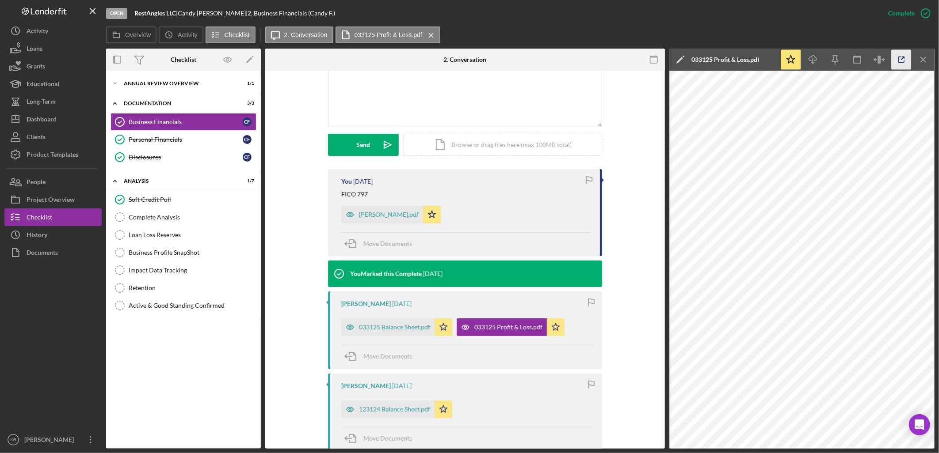
click at [898, 58] on icon "button" at bounding box center [901, 60] width 6 height 6
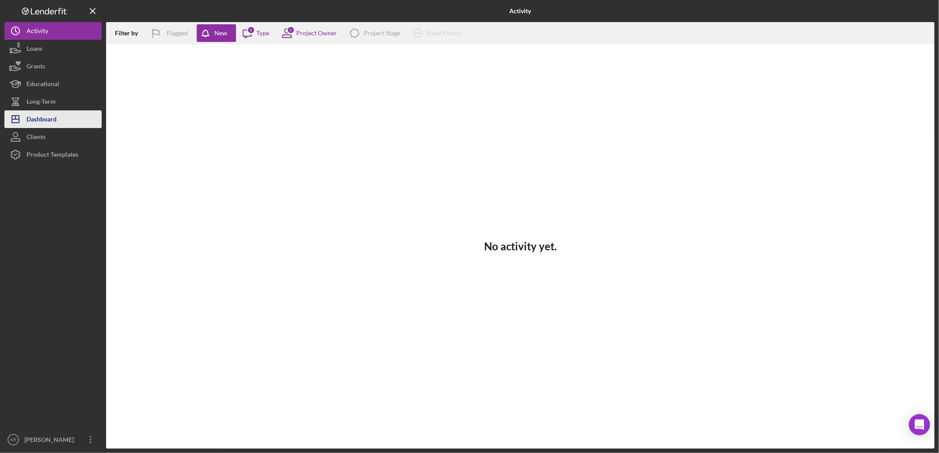
click at [71, 116] on button "Icon/Dashboard Dashboard" at bounding box center [52, 119] width 97 height 18
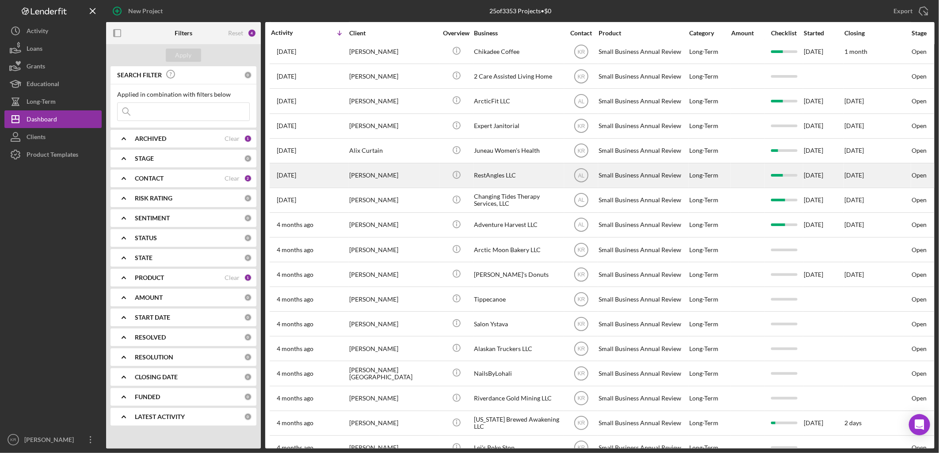
scroll to position [187, 0]
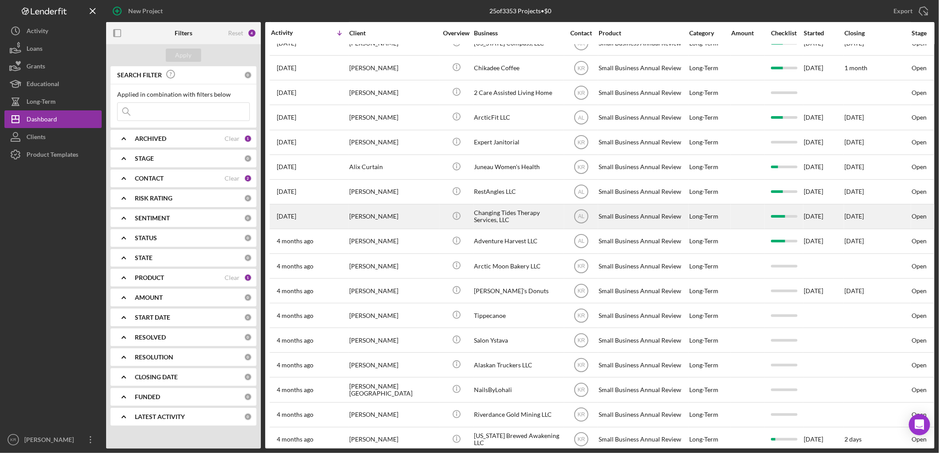
click at [508, 228] on div "Changing Tides Therapy Services, LLC" at bounding box center [518, 216] width 88 height 23
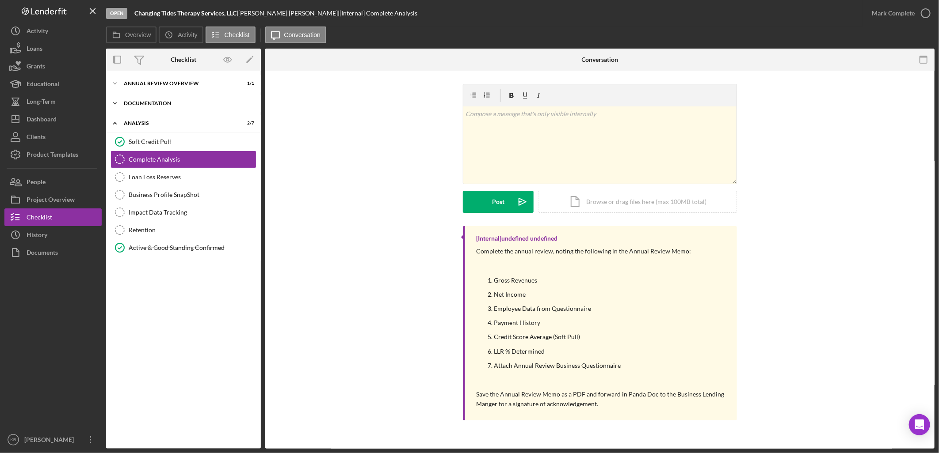
click at [193, 105] on div "Documentation" at bounding box center [187, 103] width 126 height 5
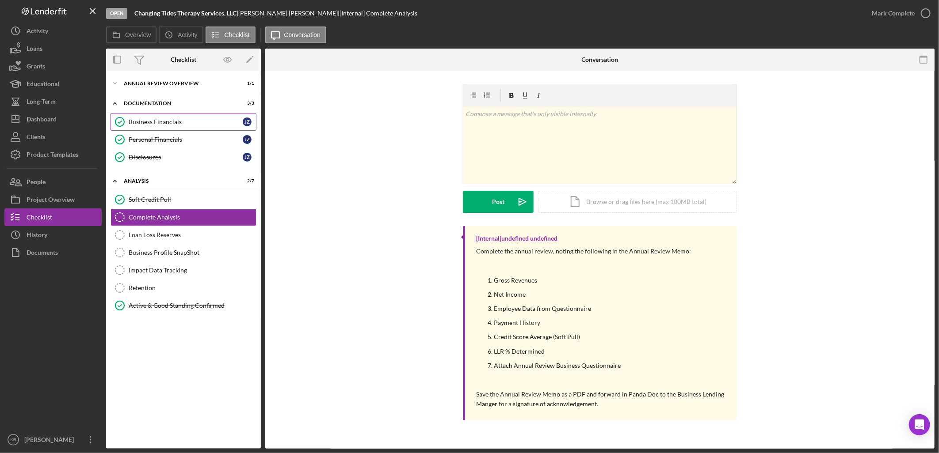
click at [193, 126] on link "Business Financials Business Financials J Z" at bounding box center [183, 122] width 146 height 18
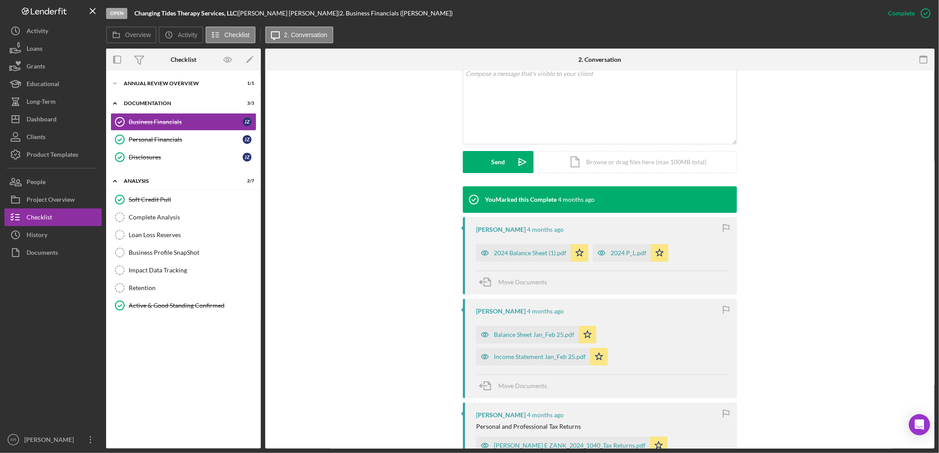
scroll to position [196, 0]
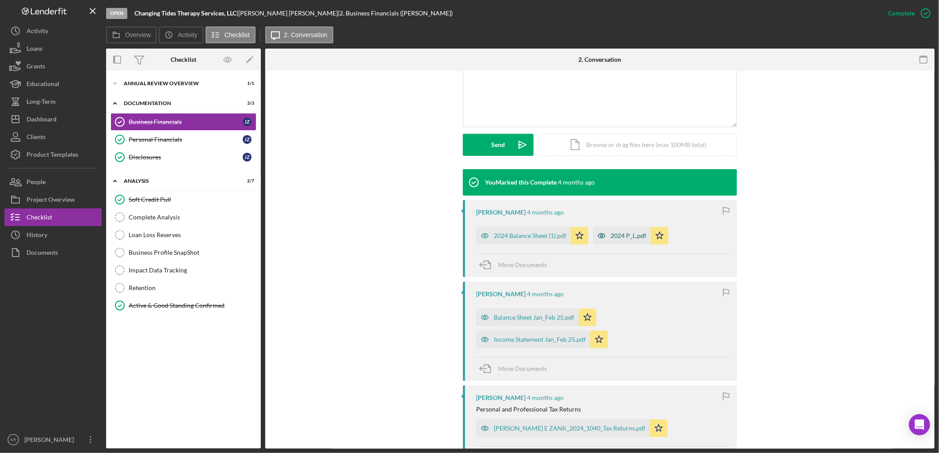
click at [624, 239] on div "2024 P_L.pdf" at bounding box center [628, 235] width 36 height 7
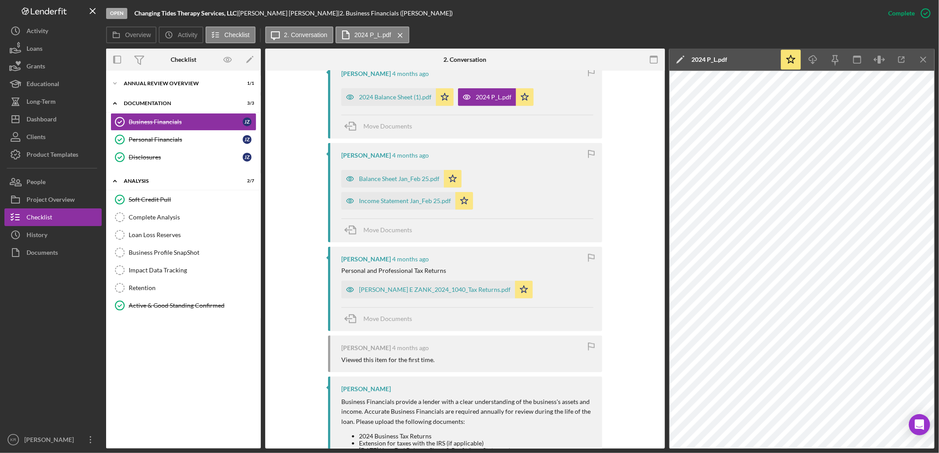
scroll to position [383, 0]
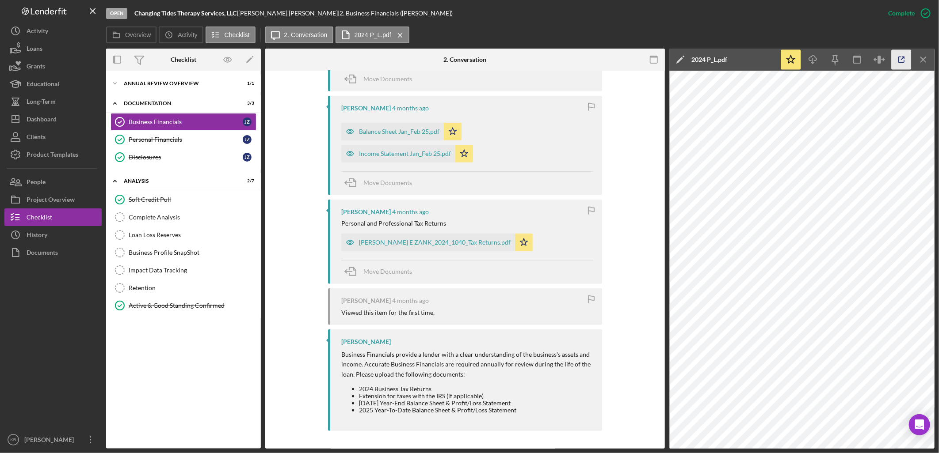
click at [899, 52] on icon "button" at bounding box center [901, 60] width 20 height 20
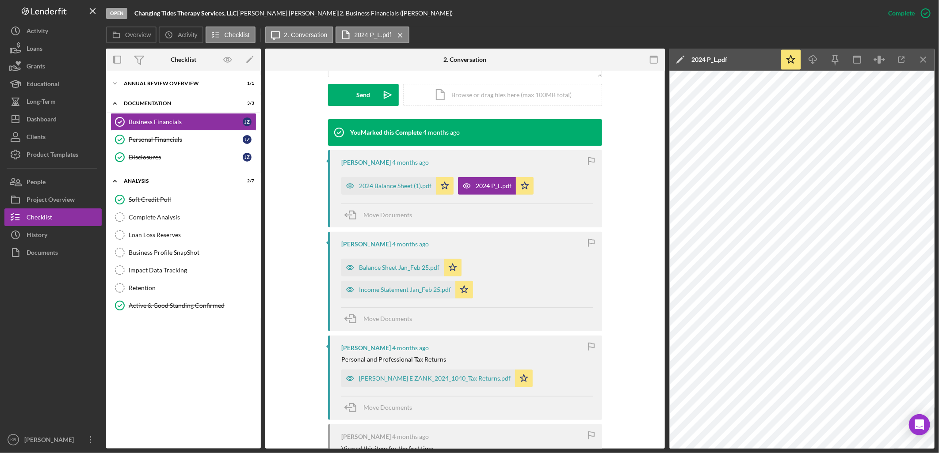
scroll to position [236, 0]
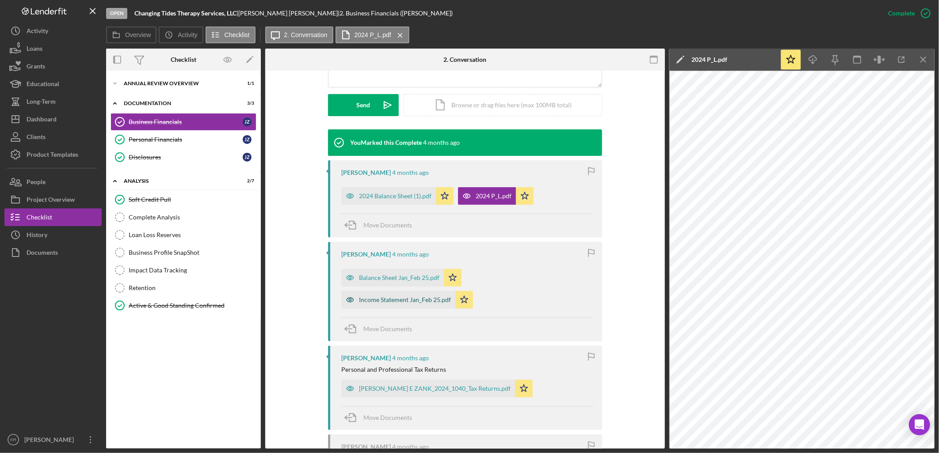
click at [369, 306] on div "Income Statement Jan_Feb 25.pdf" at bounding box center [398, 300] width 114 height 18
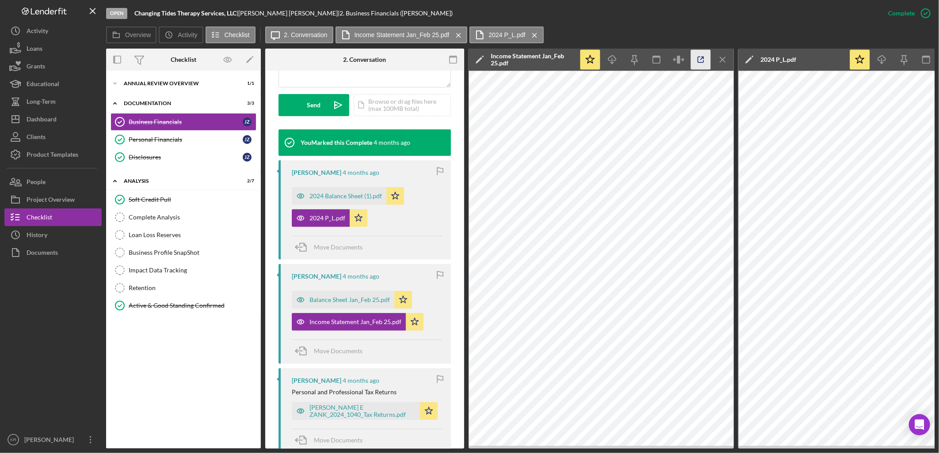
click at [697, 65] on icon "button" at bounding box center [701, 60] width 20 height 20
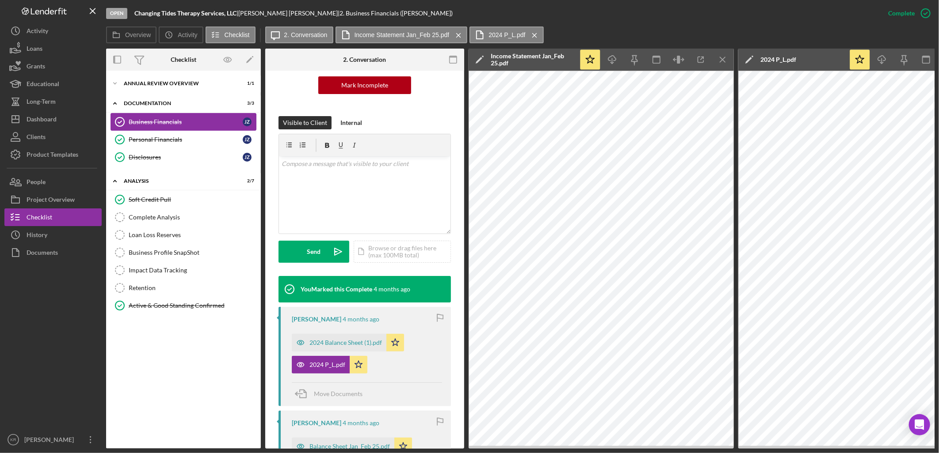
scroll to position [99, 0]
click at [204, 87] on div "Icon/Expander Annual Review Overview 1 / 1" at bounding box center [183, 84] width 155 height 18
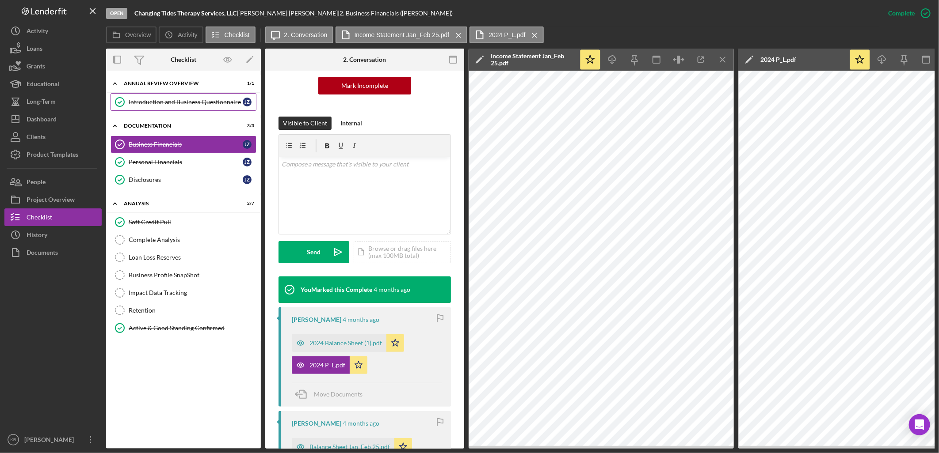
click at [179, 99] on div "Introduction and Business Questionnaire" at bounding box center [186, 102] width 114 height 7
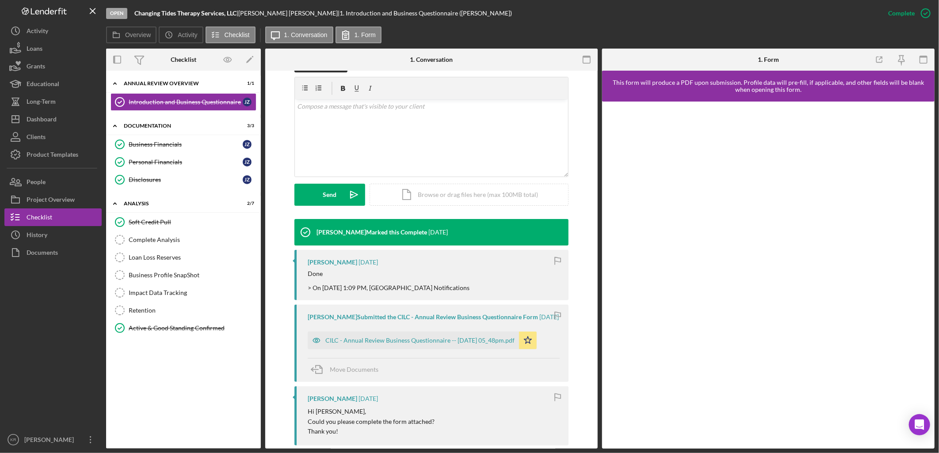
scroll to position [147, 0]
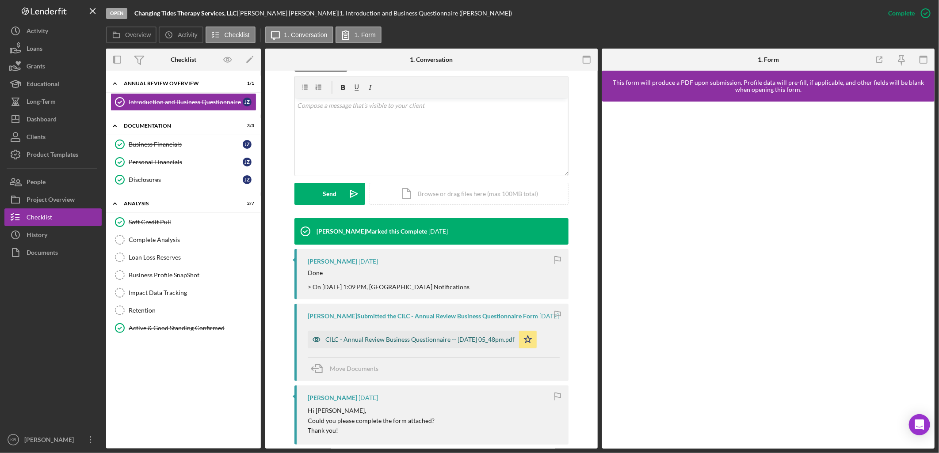
click at [374, 337] on div "CILC - Annual Review Business Questionnaire -- 2025-05-28 05_48pm.pdf" at bounding box center [419, 339] width 189 height 7
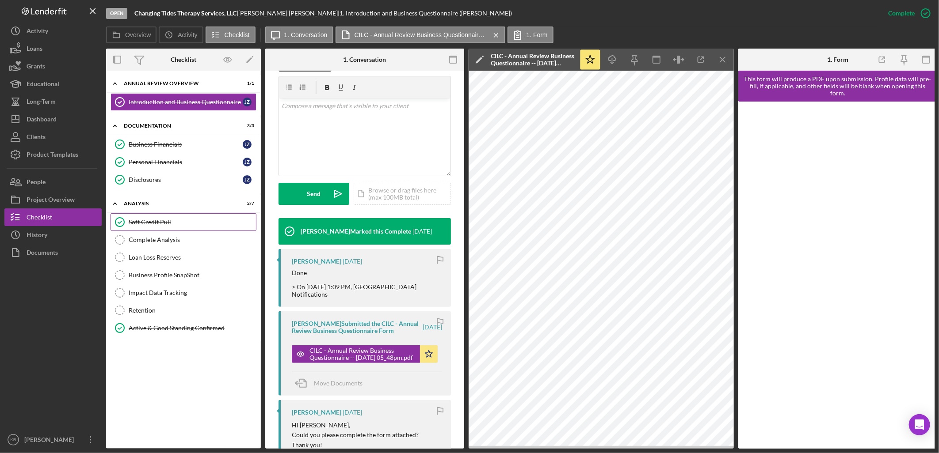
click at [149, 223] on div "Soft Credit Pull" at bounding box center [192, 222] width 127 height 7
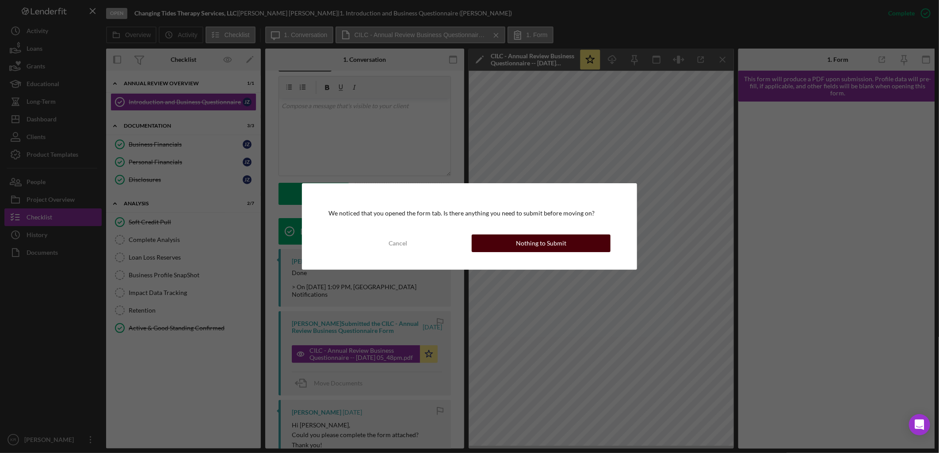
click at [568, 250] on button "Nothing to Submit" at bounding box center [540, 244] width 139 height 18
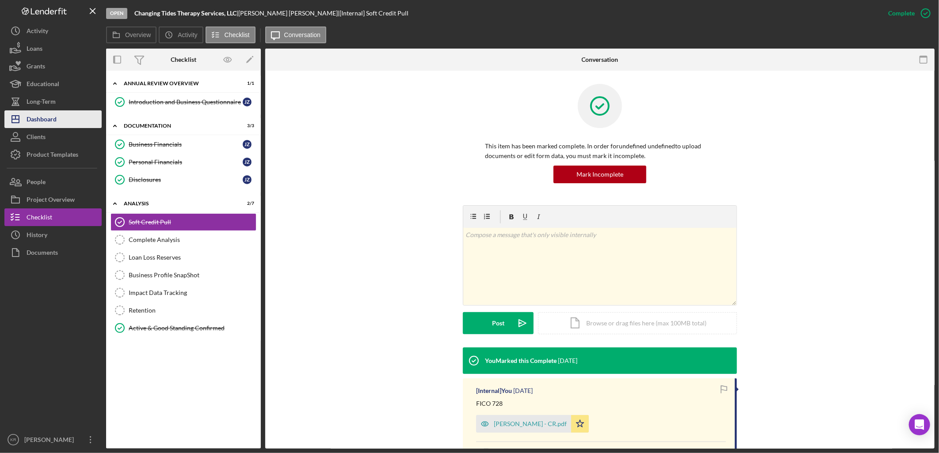
click at [41, 113] on div "Dashboard" at bounding box center [42, 120] width 30 height 20
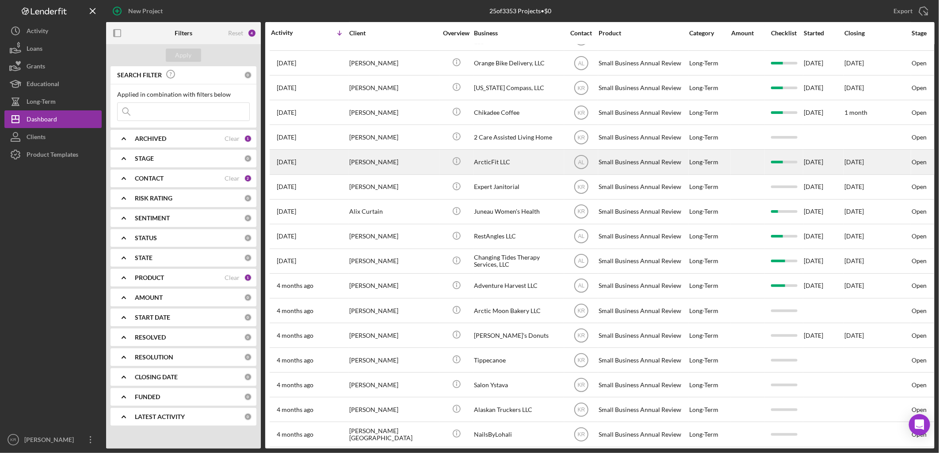
scroll to position [147, 0]
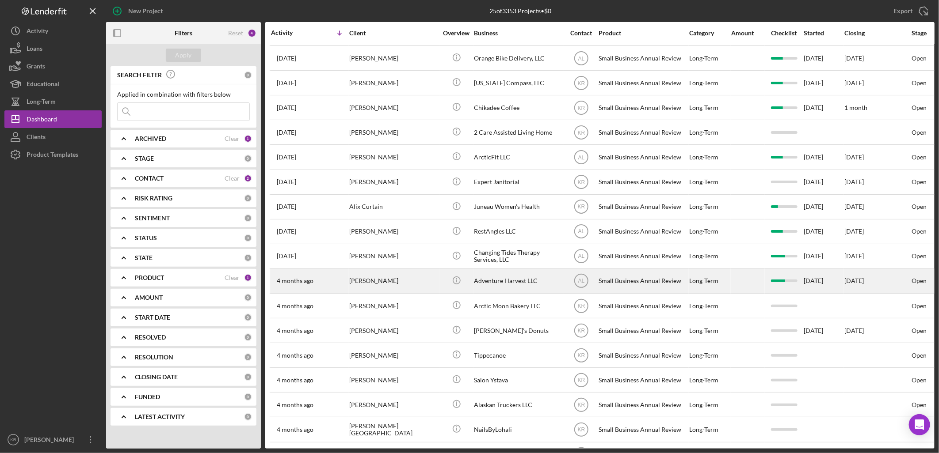
click at [549, 293] on div "Adventure Harvest LLC" at bounding box center [518, 281] width 88 height 23
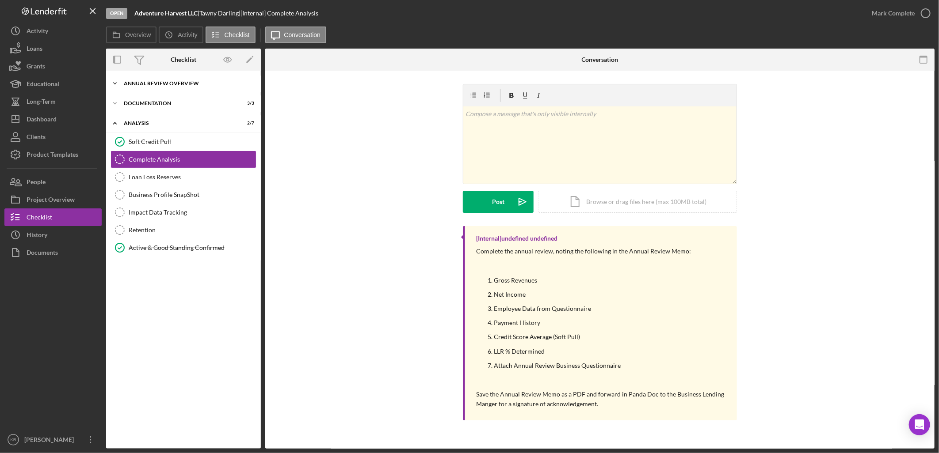
click at [204, 87] on div "Icon/Expander Annual Review Overview 1 / 1" at bounding box center [183, 84] width 155 height 18
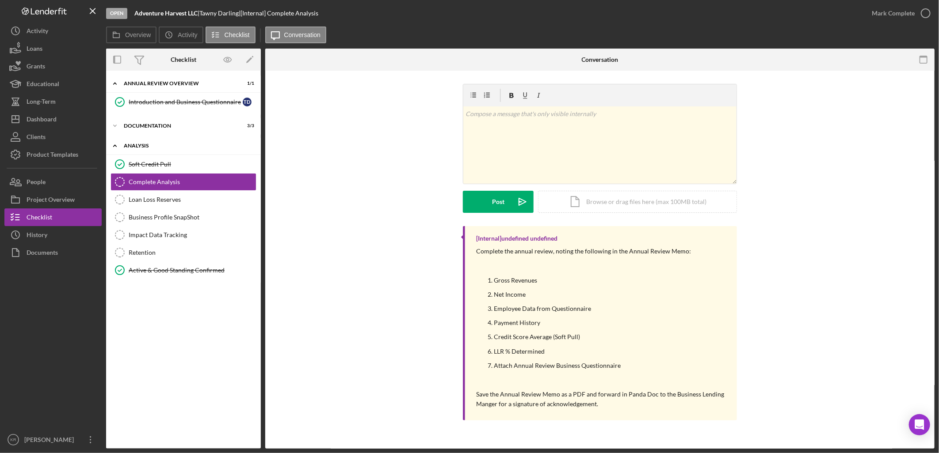
click at [143, 140] on div "Icon/Expander Analysis 2 / 7" at bounding box center [183, 146] width 155 height 18
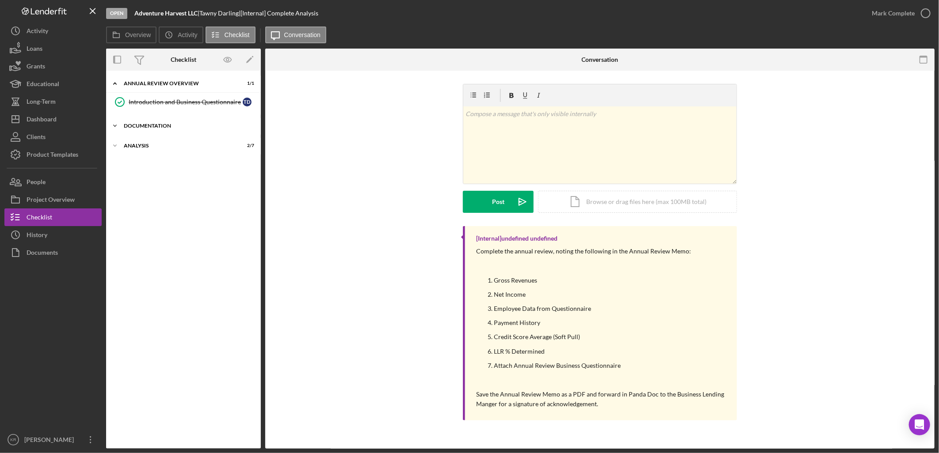
click at [159, 131] on div "Icon/Expander Documentation 3 / 3" at bounding box center [183, 126] width 155 height 18
click at [217, 139] on link "Business Financials Business Financials T D" at bounding box center [183, 145] width 146 height 18
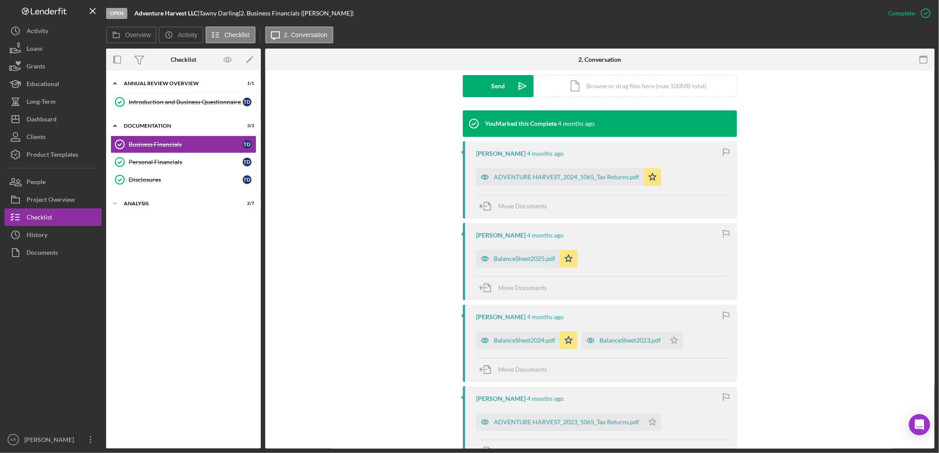
scroll to position [294, 0]
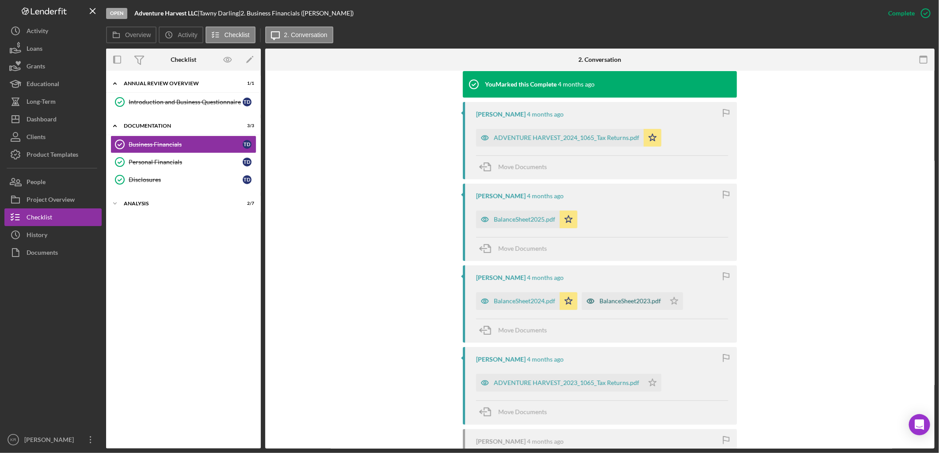
click at [631, 305] on div "BalanceSheet2023.pdf" at bounding box center [629, 301] width 61 height 7
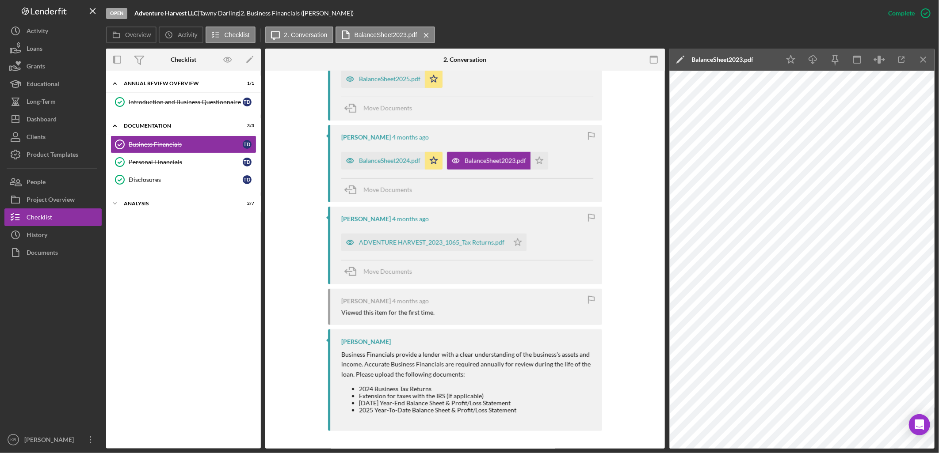
scroll to position [387, 0]
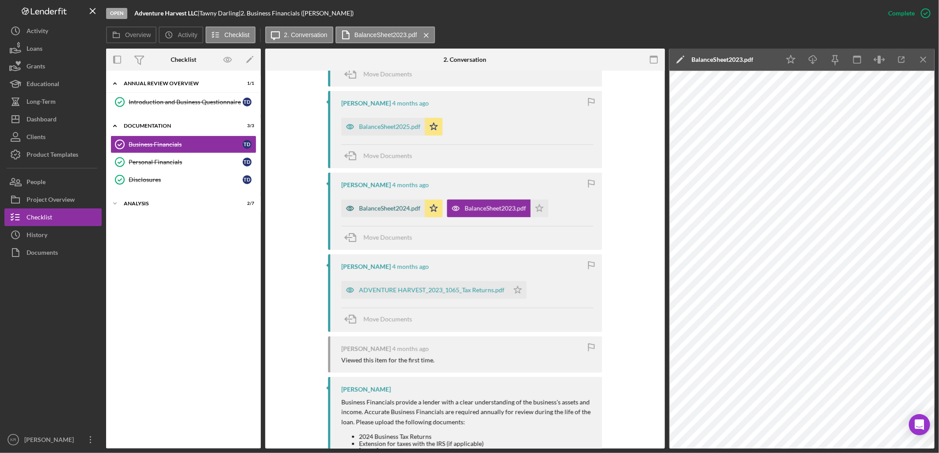
click at [384, 205] on div "BalanceSheet2024.pdf" at bounding box center [389, 208] width 61 height 7
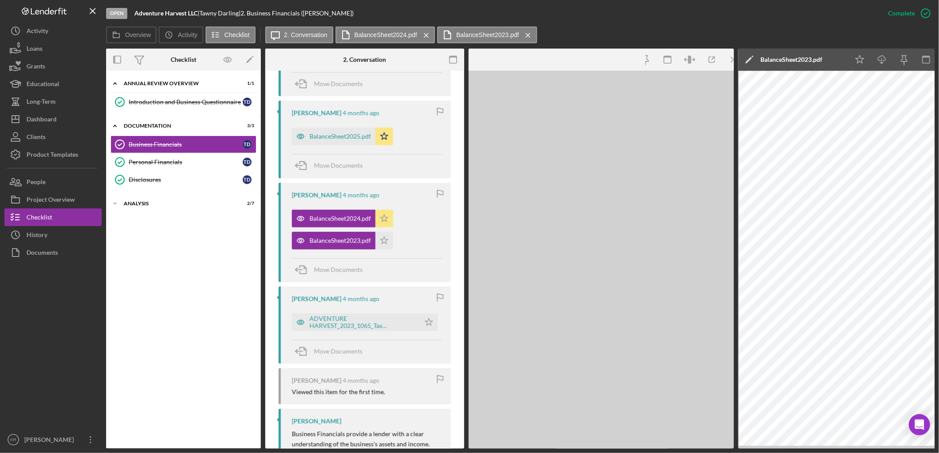
scroll to position [398, 0]
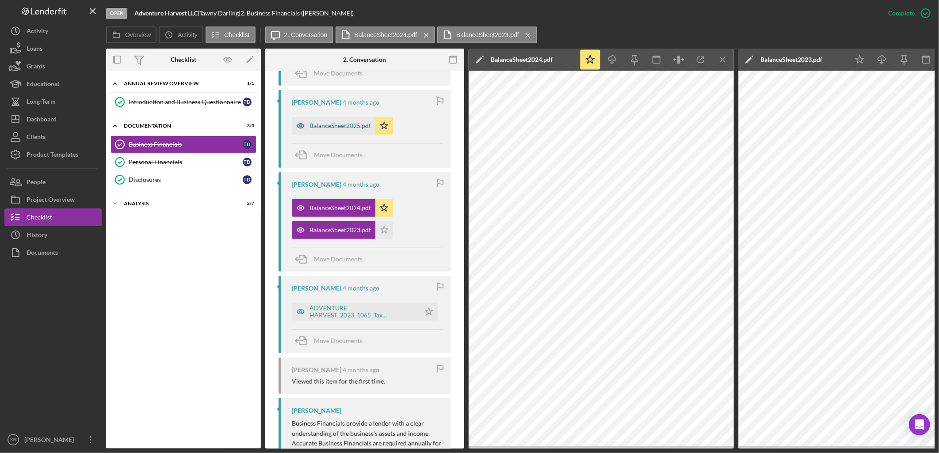
click at [343, 125] on div "BalanceSheet2025.pdf" at bounding box center [339, 125] width 61 height 7
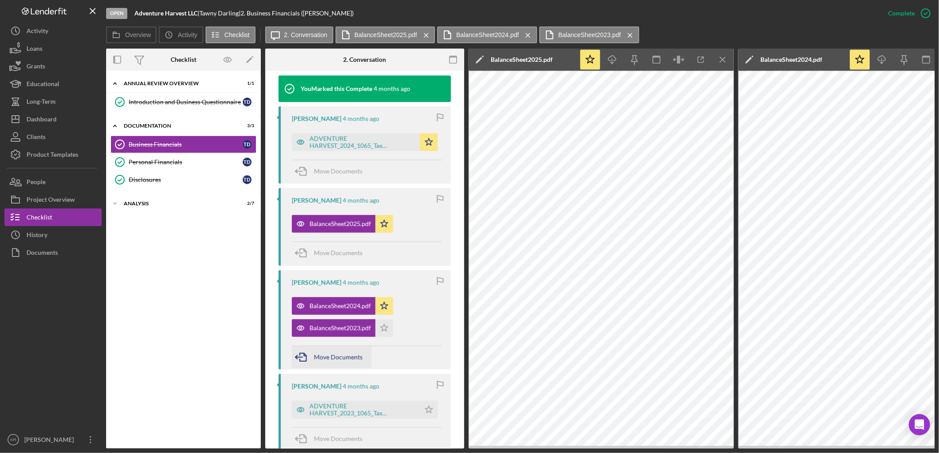
scroll to position [299, 0]
click at [327, 136] on div "ADVENTURE HARVEST_2024_1065_Tax Returns.pdf" at bounding box center [362, 143] width 106 height 14
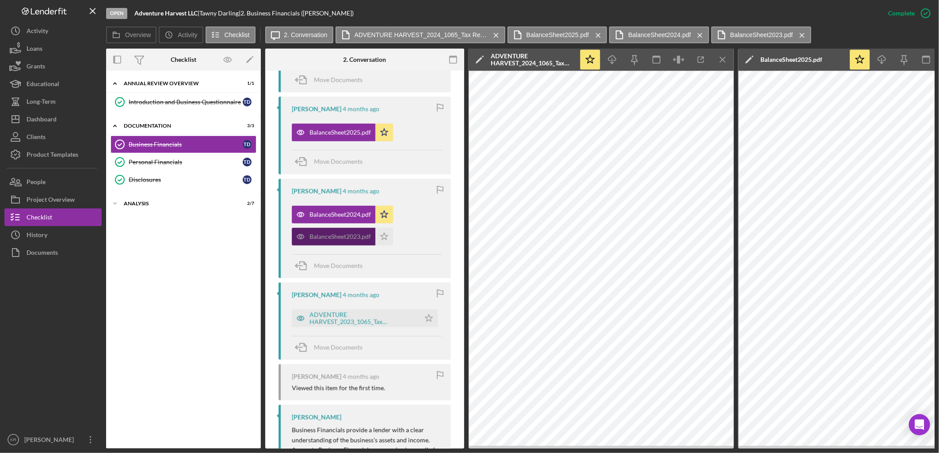
scroll to position [447, 0]
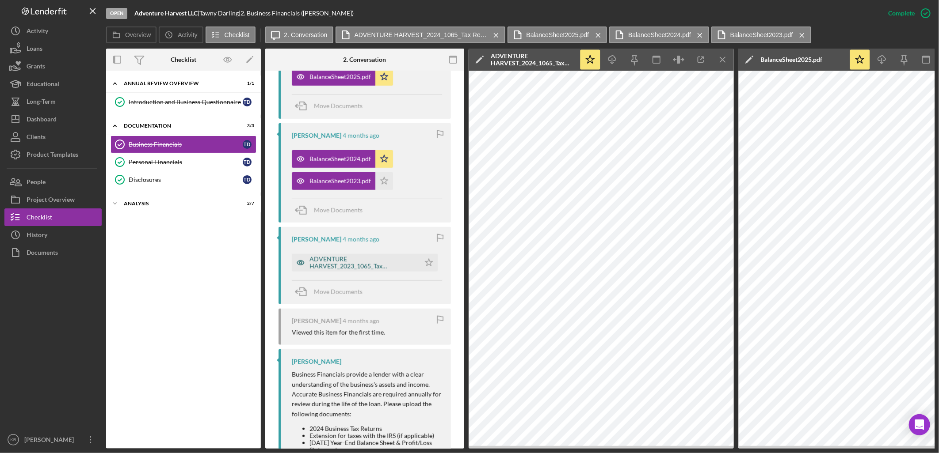
click at [346, 263] on div "ADVENTURE HARVEST_2023_1065_Tax Returns.pdf" at bounding box center [362, 263] width 106 height 14
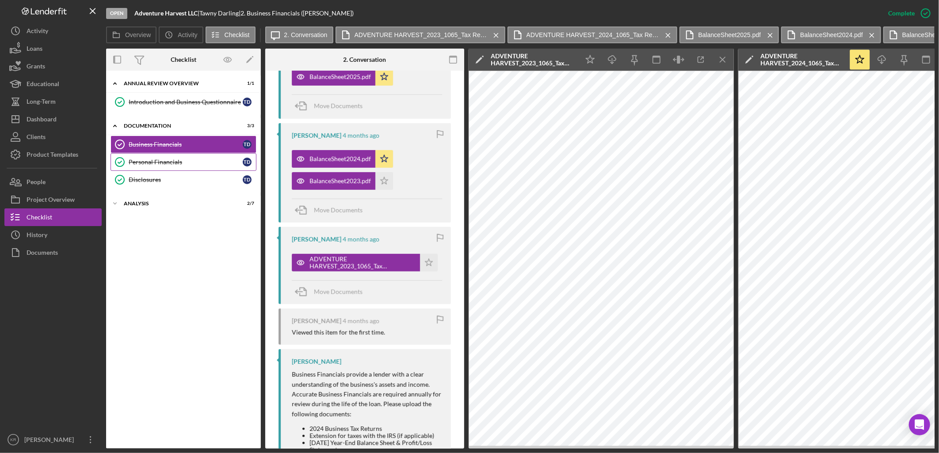
click at [155, 161] on div "Personal Financials" at bounding box center [186, 162] width 114 height 7
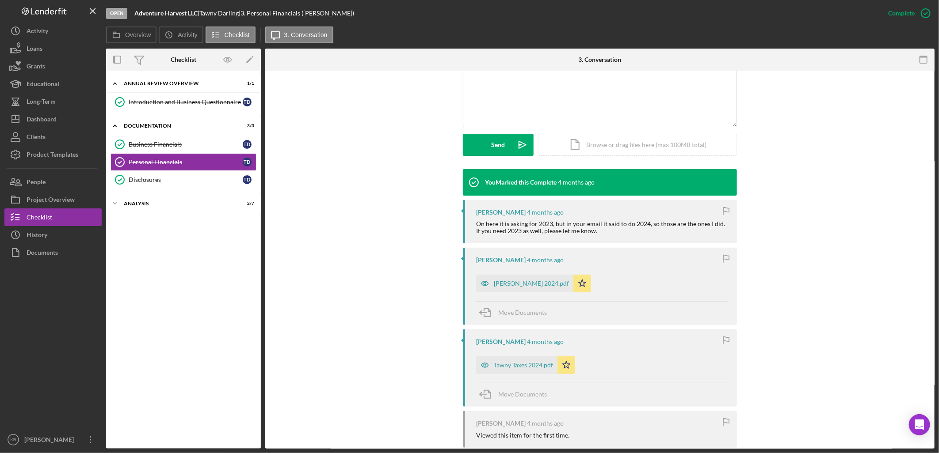
scroll to position [245, 0]
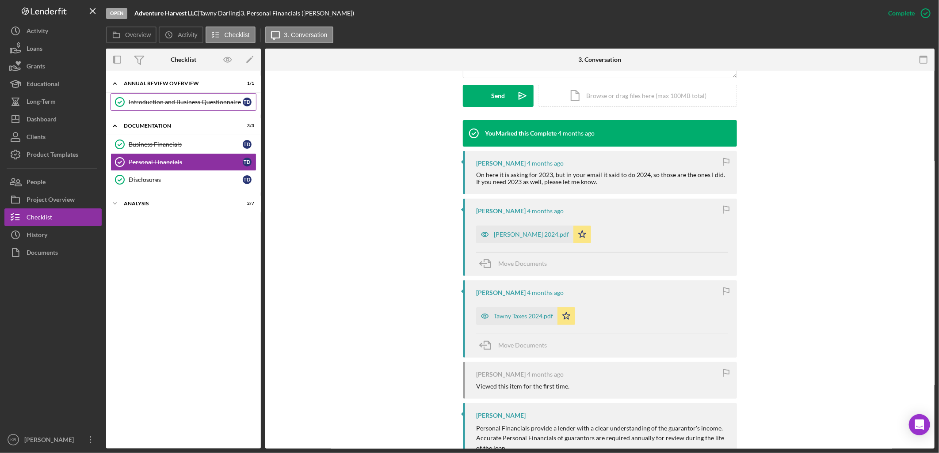
click at [160, 106] on link "Introduction and Business Questionnaire Introduction and Business Questionnaire…" at bounding box center [183, 102] width 146 height 18
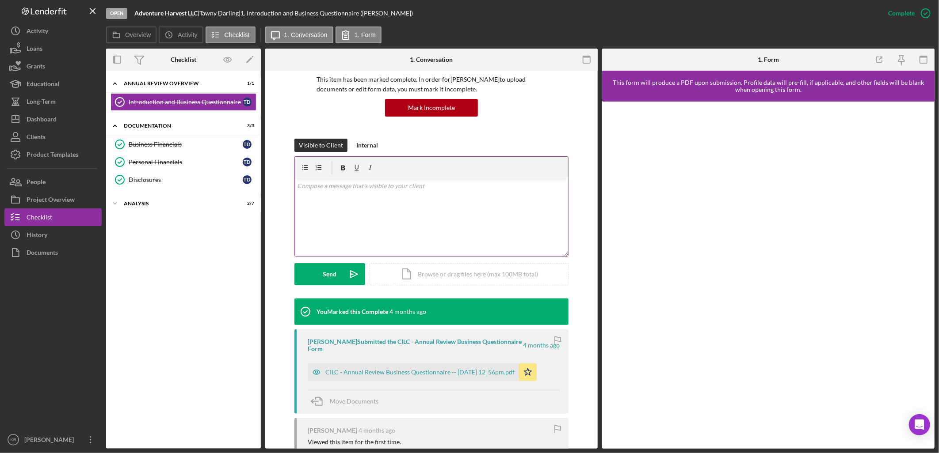
scroll to position [196, 0]
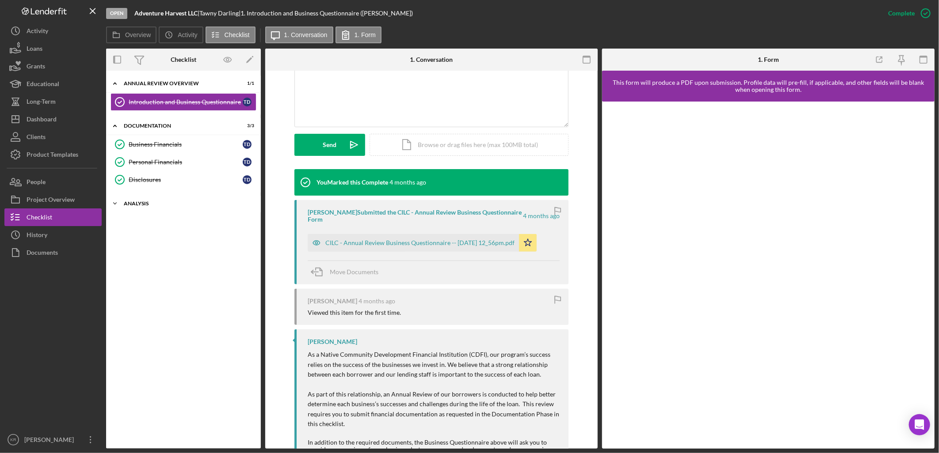
click at [147, 203] on div "Analysis" at bounding box center [187, 203] width 126 height 5
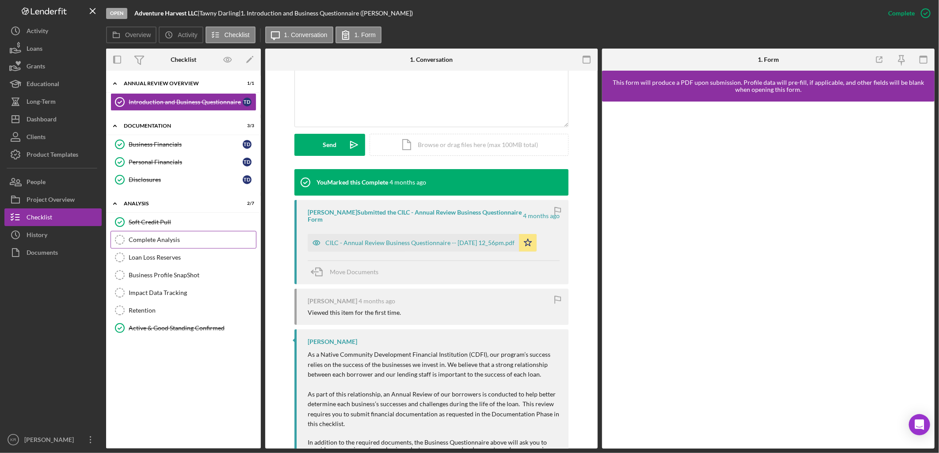
click at [183, 239] on div "Complete Analysis" at bounding box center [192, 239] width 127 height 7
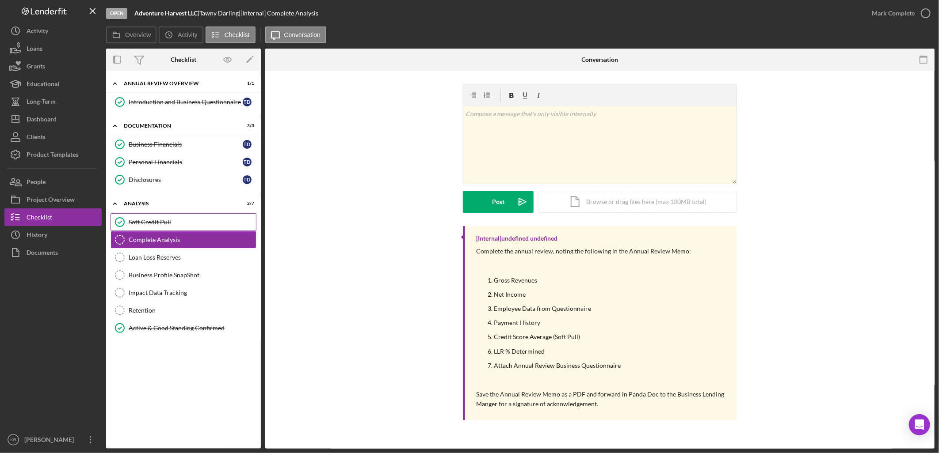
click at [202, 220] on div "Soft Credit Pull" at bounding box center [192, 222] width 127 height 7
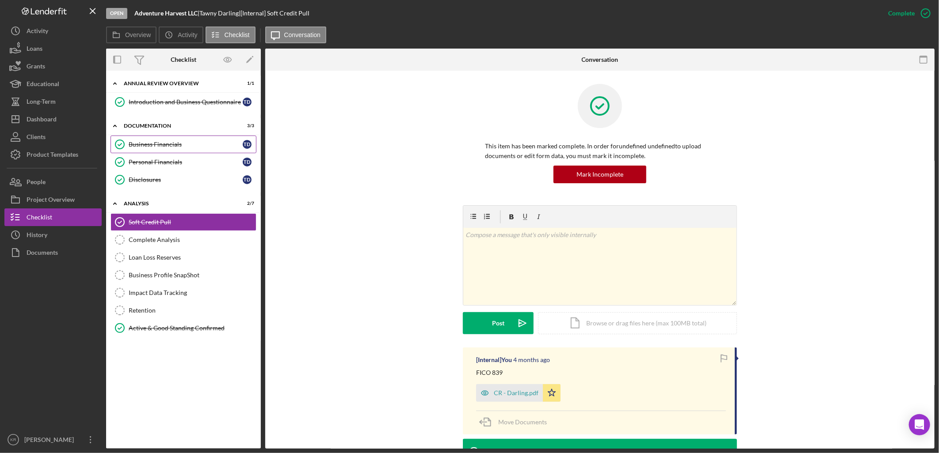
click at [175, 143] on div "Business Financials" at bounding box center [186, 144] width 114 height 7
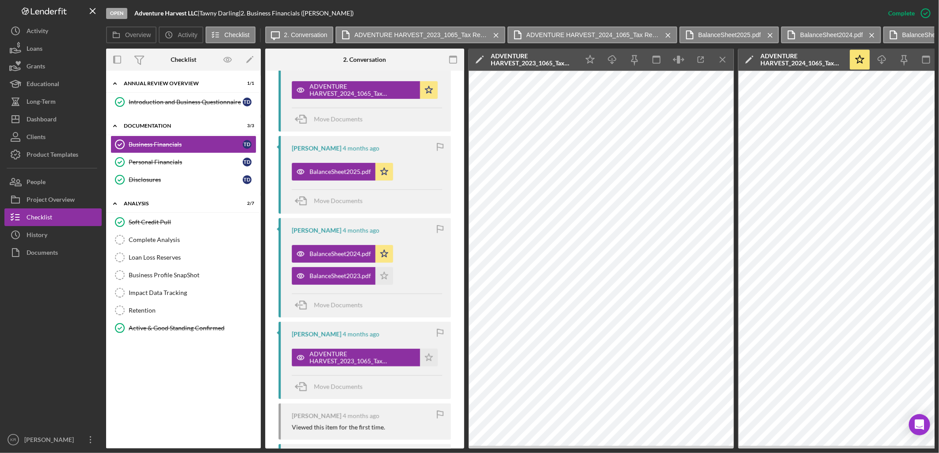
scroll to position [491, 0]
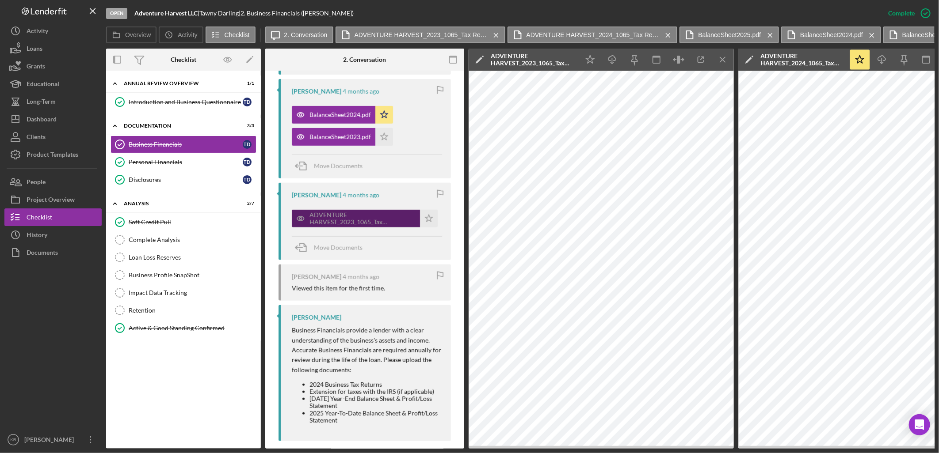
click at [338, 217] on div "ADVENTURE HARVEST_2023_1065_Tax Returns.pdf" at bounding box center [362, 219] width 106 height 14
click at [317, 115] on div "BalanceSheet2024.pdf" at bounding box center [339, 114] width 61 height 7
drag, startPoint x: 308, startPoint y: 138, endPoint x: 309, endPoint y: 150, distance: 12.1
click at [308, 139] on icon "button" at bounding box center [301, 137] width 18 height 18
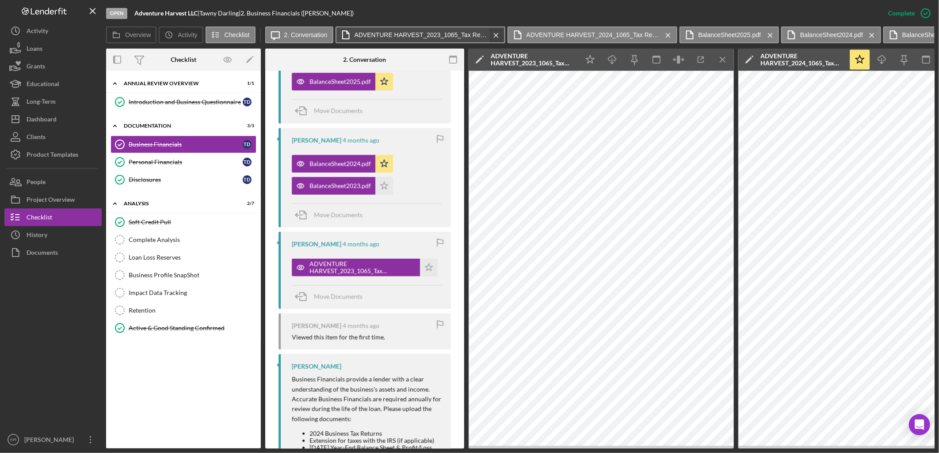
click at [490, 32] on icon "Icon/Menu Close" at bounding box center [495, 35] width 15 height 22
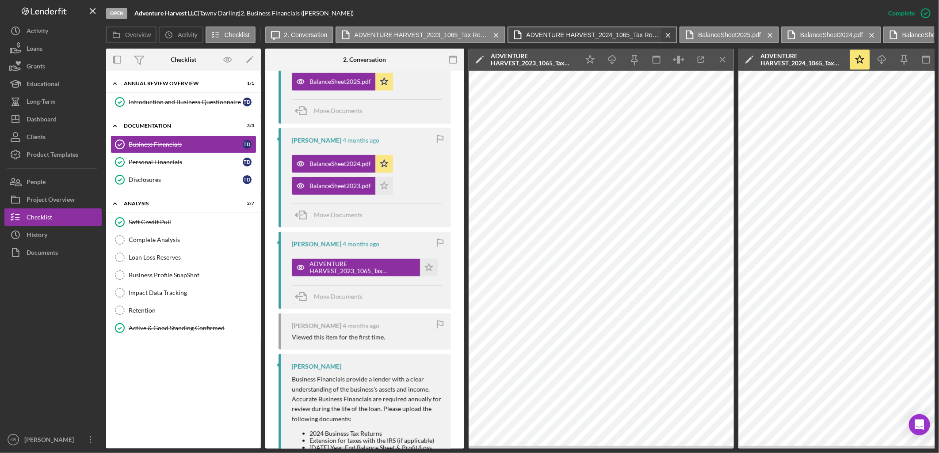
click at [660, 32] on icon "Icon/Menu Close" at bounding box center [667, 35] width 15 height 22
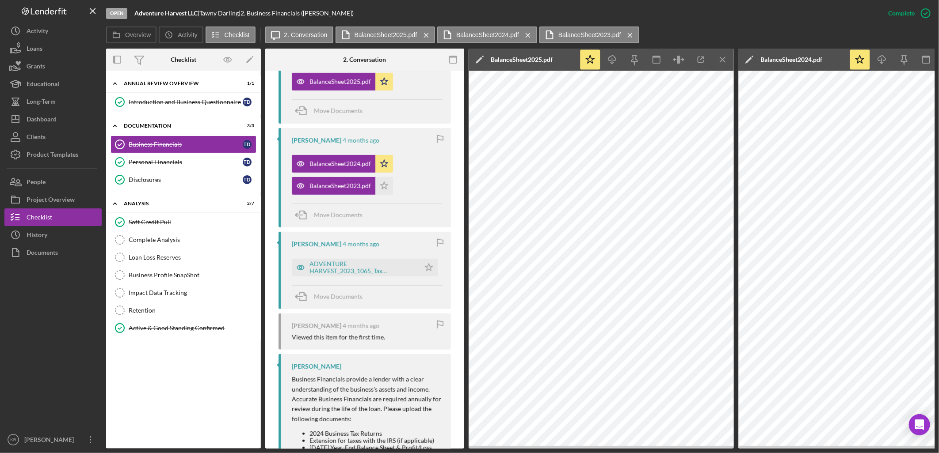
click at [490, 32] on label "BalanceSheet2024.pdf" at bounding box center [487, 34] width 63 height 7
click at [521, 32] on icon "Icon/Menu Close" at bounding box center [527, 35] width 15 height 22
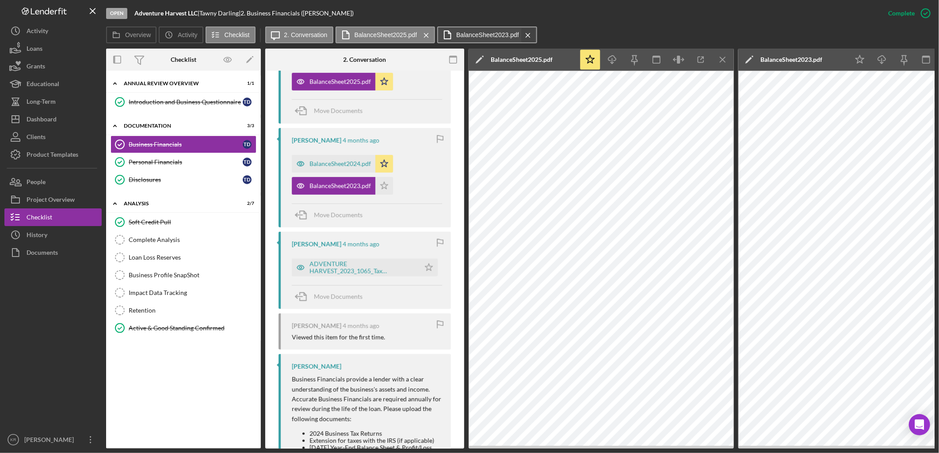
click at [523, 32] on icon "Icon/Menu Close" at bounding box center [527, 35] width 15 height 22
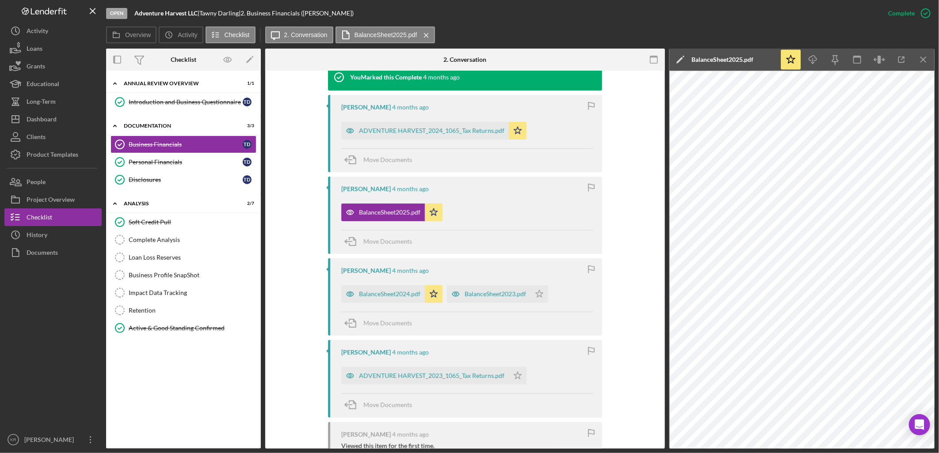
scroll to position [285, 0]
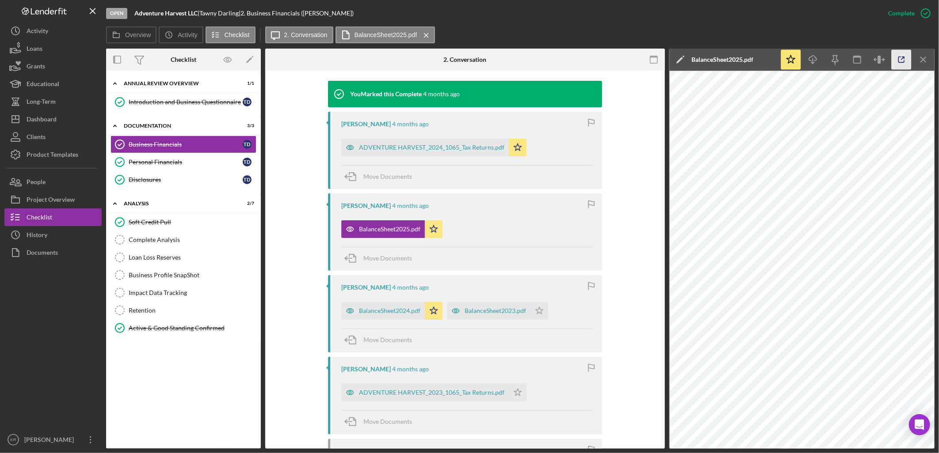
click at [894, 56] on icon "button" at bounding box center [901, 60] width 20 height 20
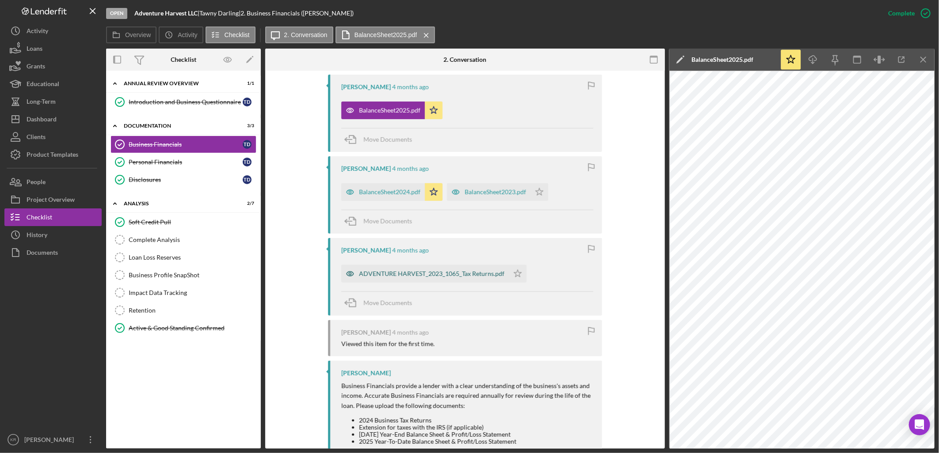
scroll to position [432, 0]
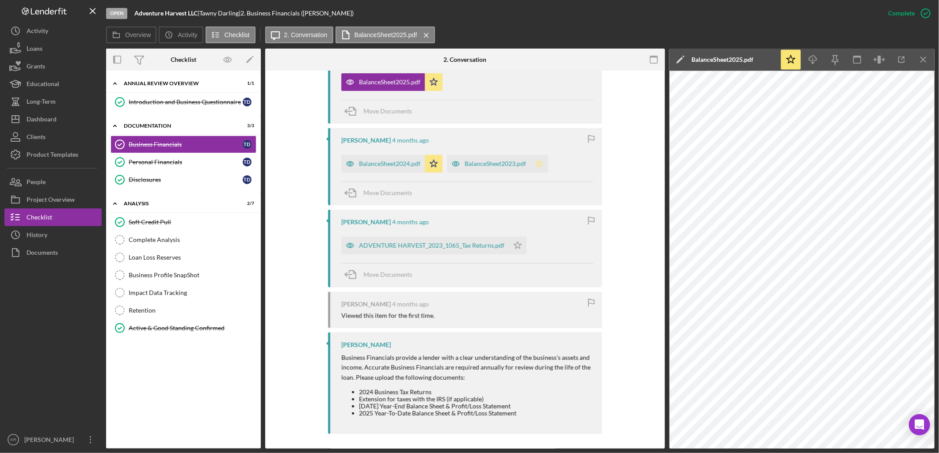
click at [544, 168] on icon "Icon/Star" at bounding box center [539, 164] width 18 height 18
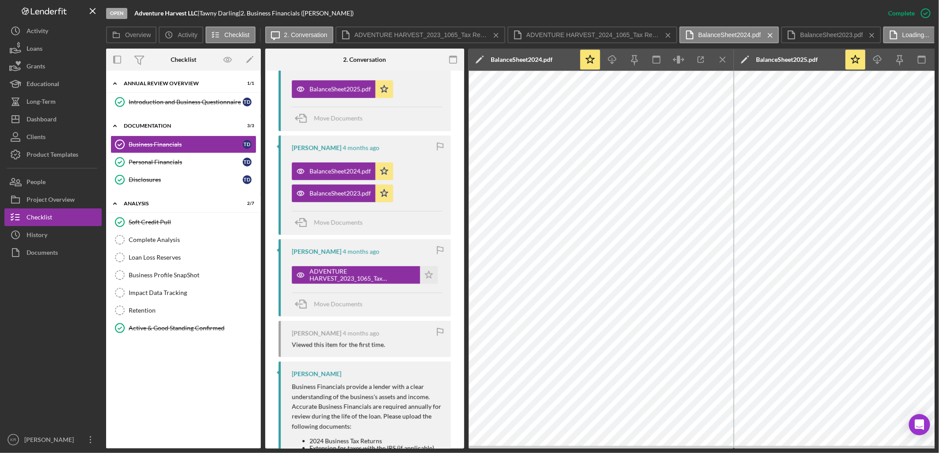
scroll to position [308, 0]
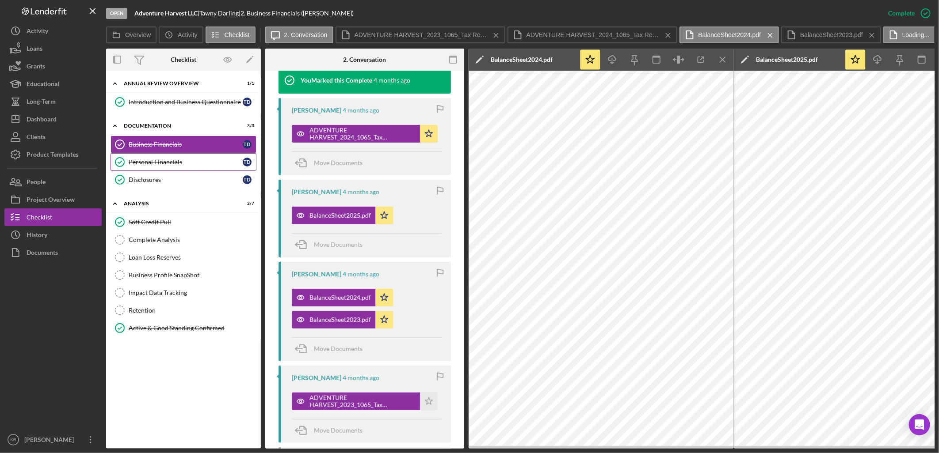
click at [153, 162] on div "Personal Financials" at bounding box center [186, 162] width 114 height 7
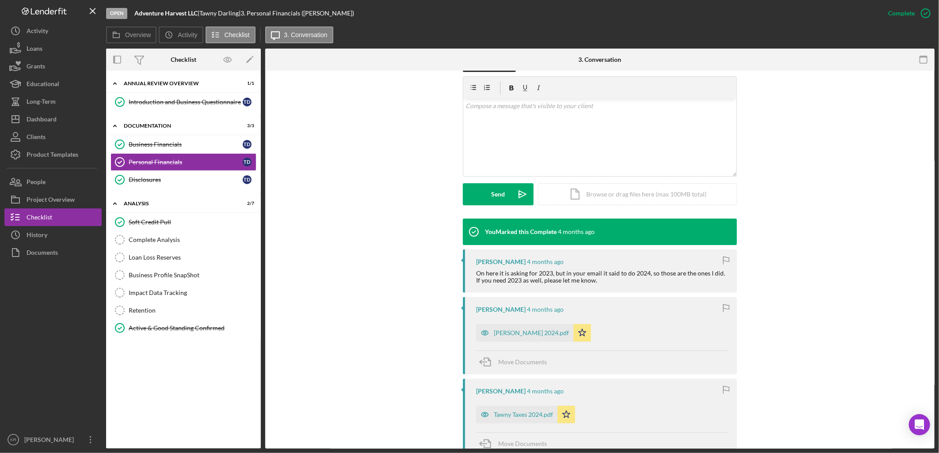
scroll to position [245, 0]
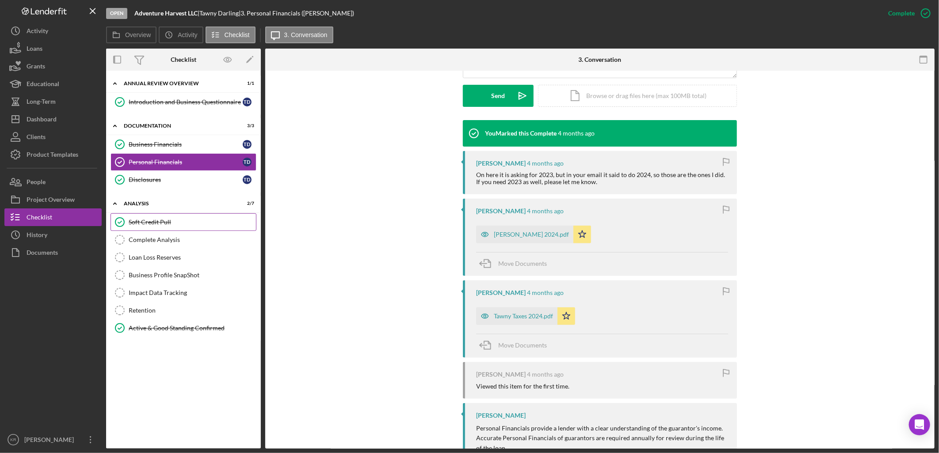
click at [154, 216] on link "Soft Credit Pull Soft Credit Pull" at bounding box center [183, 222] width 146 height 18
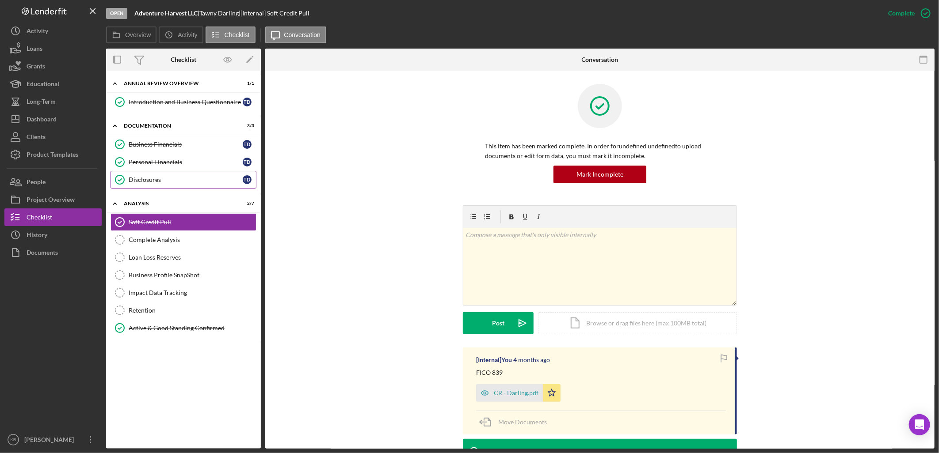
click at [188, 175] on link "Disclosures Disclosures T D" at bounding box center [183, 180] width 146 height 18
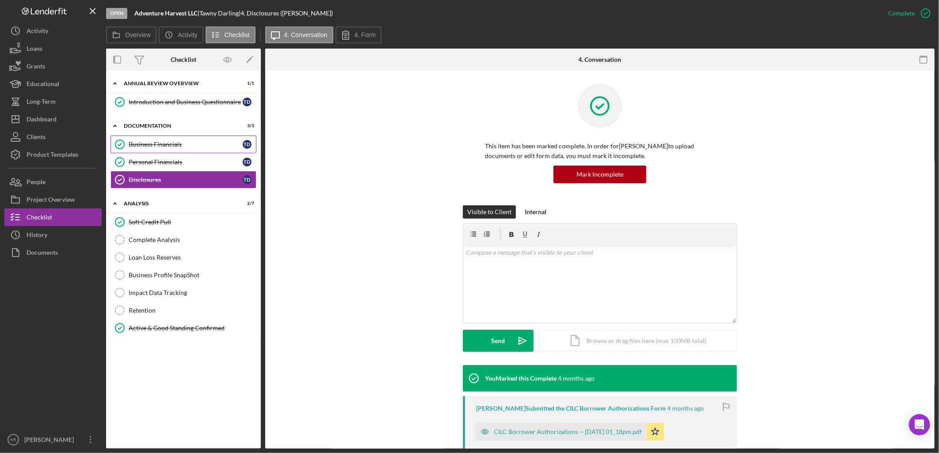
click at [179, 151] on link "Business Financials Business Financials T D" at bounding box center [183, 145] width 146 height 18
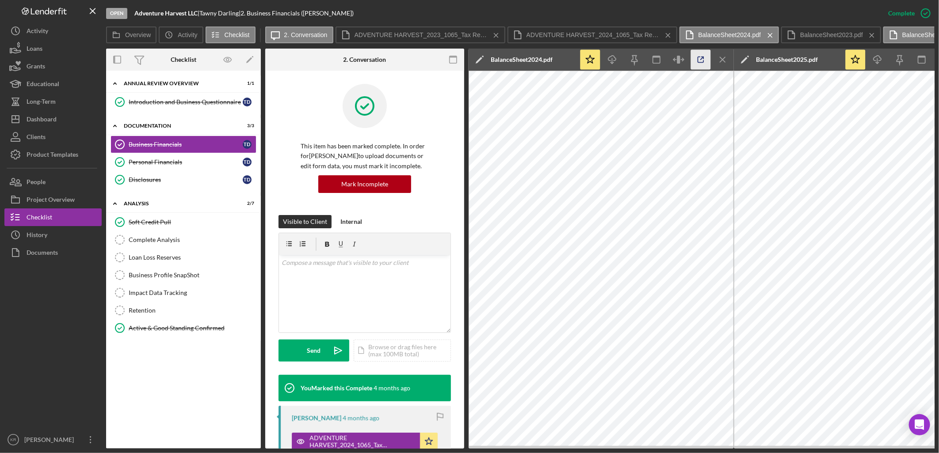
click at [698, 59] on icon "button" at bounding box center [701, 60] width 20 height 20
click at [665, 29] on icon "Icon/Menu Close" at bounding box center [667, 35] width 15 height 22
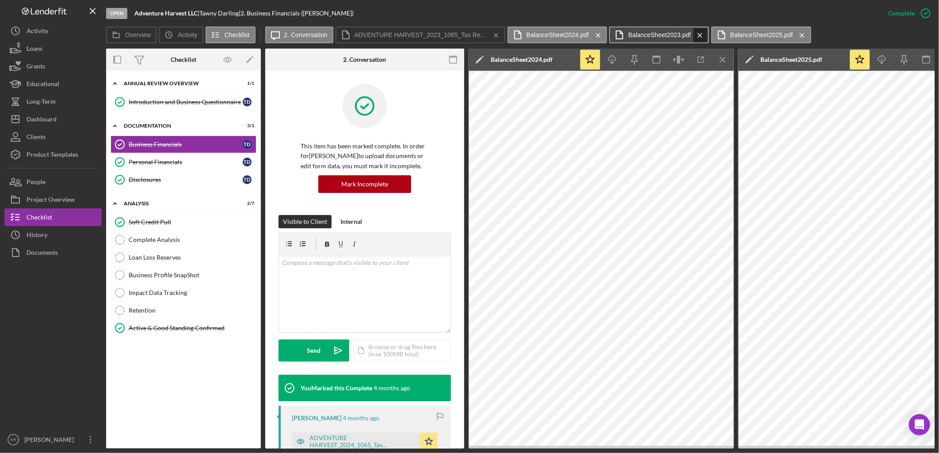
click at [703, 33] on div "Icon/Message 2. Conversation ADVENTURE HARVEST_2023_1065_Tax Returns.pdf Icon/M…" at bounding box center [539, 36] width 548 height 18
click at [593, 35] on icon "Icon/Menu Close" at bounding box center [597, 35] width 15 height 22
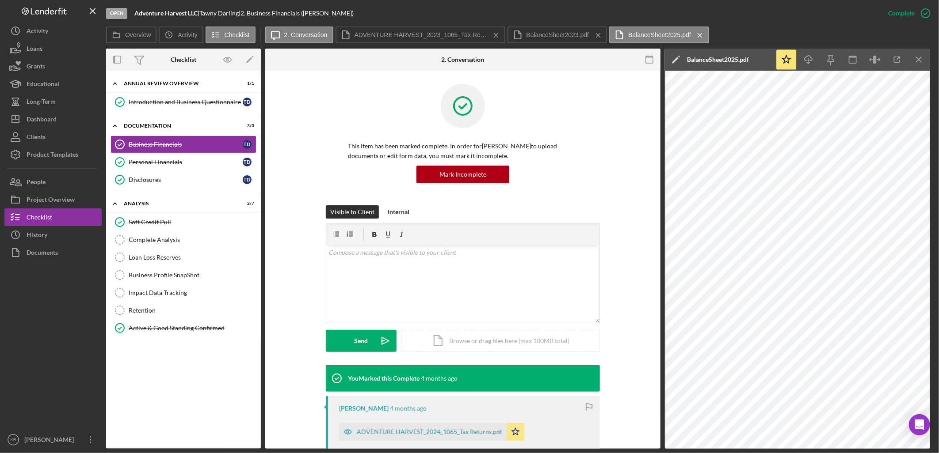
click at [593, 35] on icon "Icon/Menu Close" at bounding box center [597, 35] width 15 height 22
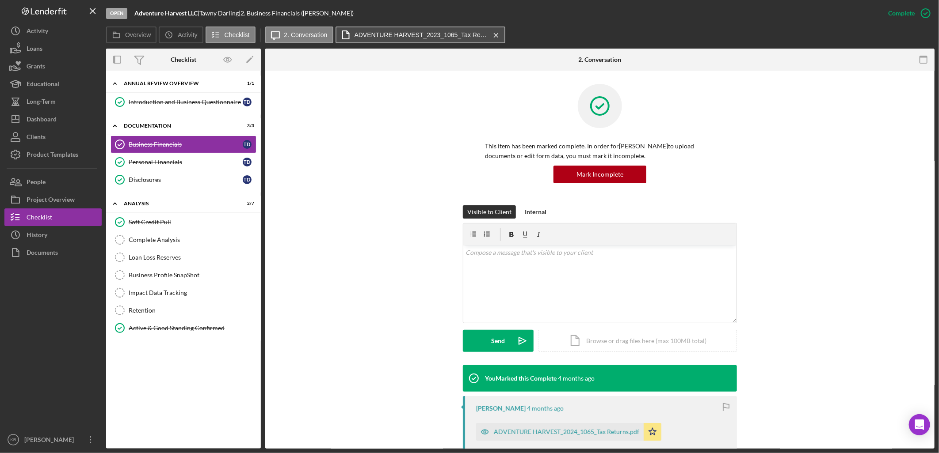
click at [349, 28] on icon at bounding box center [345, 35] width 22 height 22
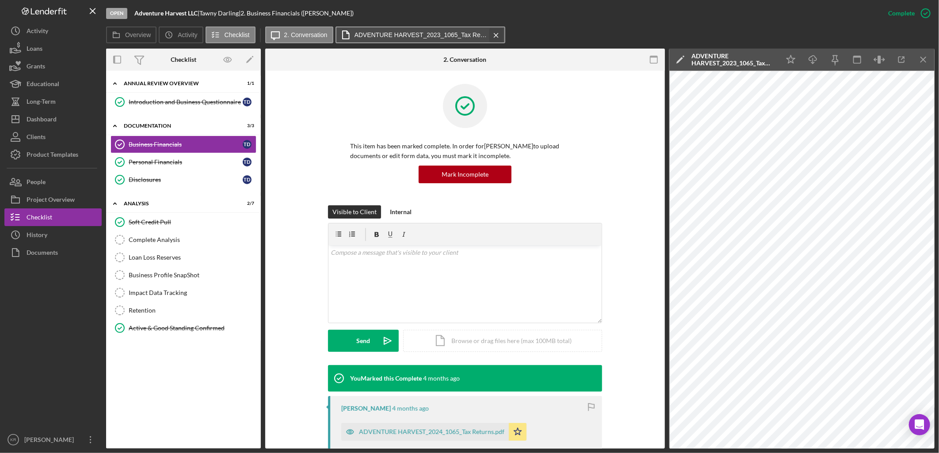
click at [497, 36] on div "Icon/Message 2. Conversation ADVENTURE HARVEST_2023_1065_Tax Returns.pdf Icon/M…" at bounding box center [386, 36] width 242 height 18
click at [497, 33] on div "Icon/Message 2. Conversation ADVENTURE HARVEST_2023_1065_Tax Returns.pdf Icon/M…" at bounding box center [386, 36] width 242 height 18
click at [495, 33] on icon "Icon/Menu Close" at bounding box center [495, 35] width 15 height 22
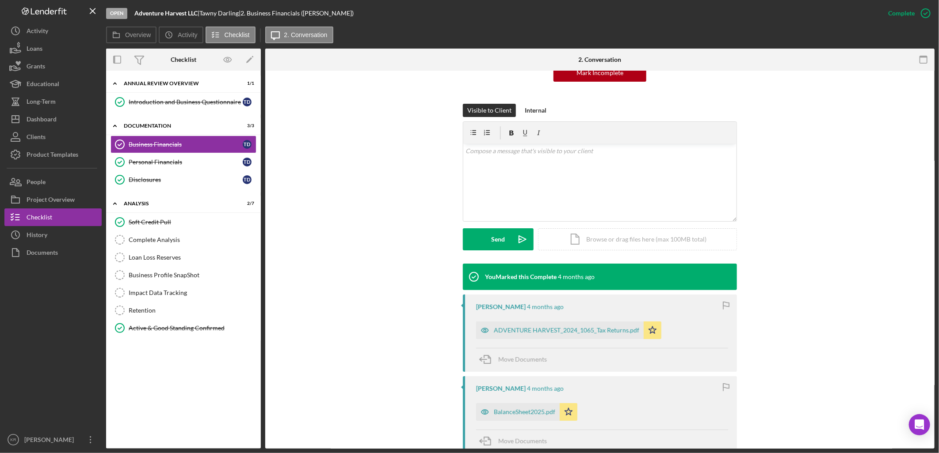
scroll to position [196, 0]
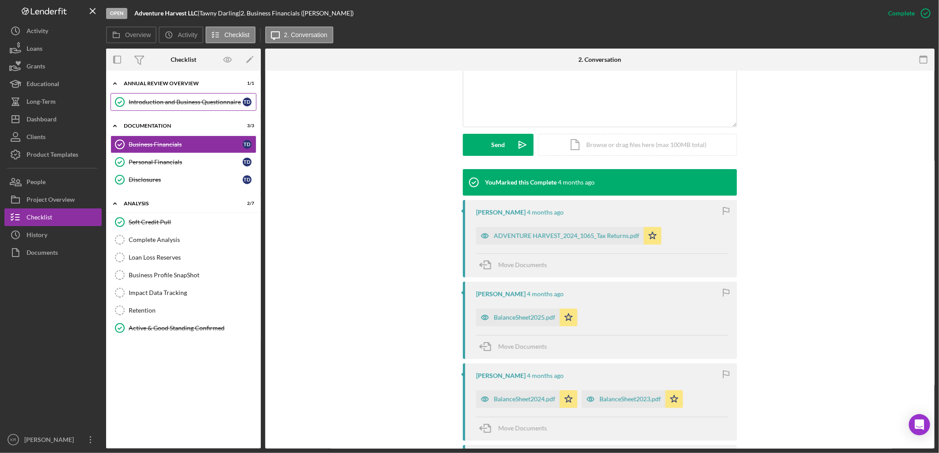
click at [183, 96] on link "Introduction and Business Questionnaire Introduction and Business Questionnaire…" at bounding box center [183, 102] width 146 height 18
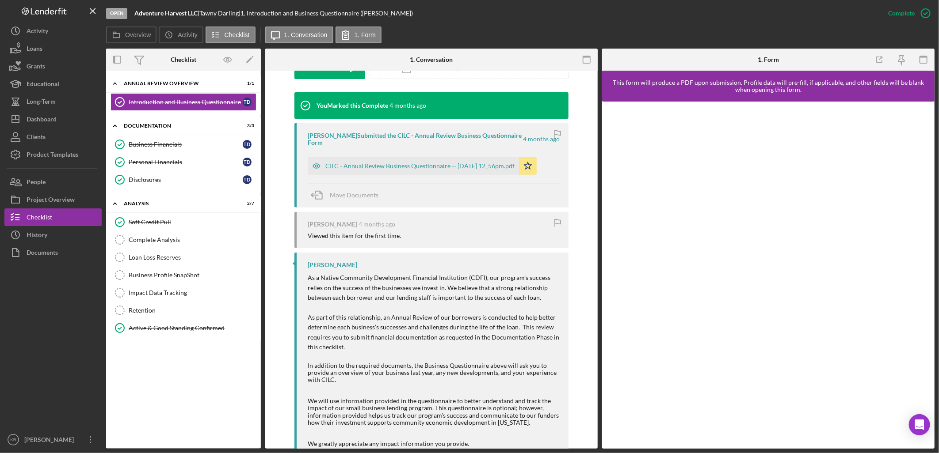
scroll to position [300, 0]
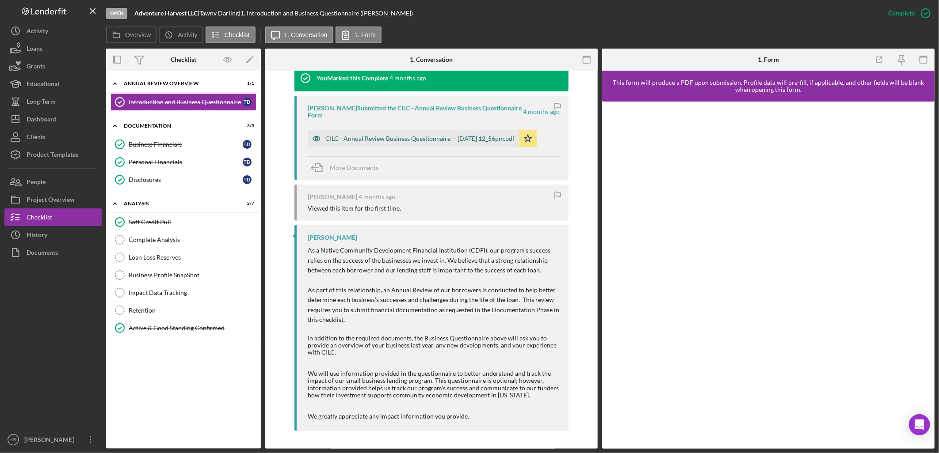
click at [357, 134] on div "CILC - Annual Review Business Questionnaire -- 2025-05-07 12_56pm.pdf" at bounding box center [413, 139] width 211 height 18
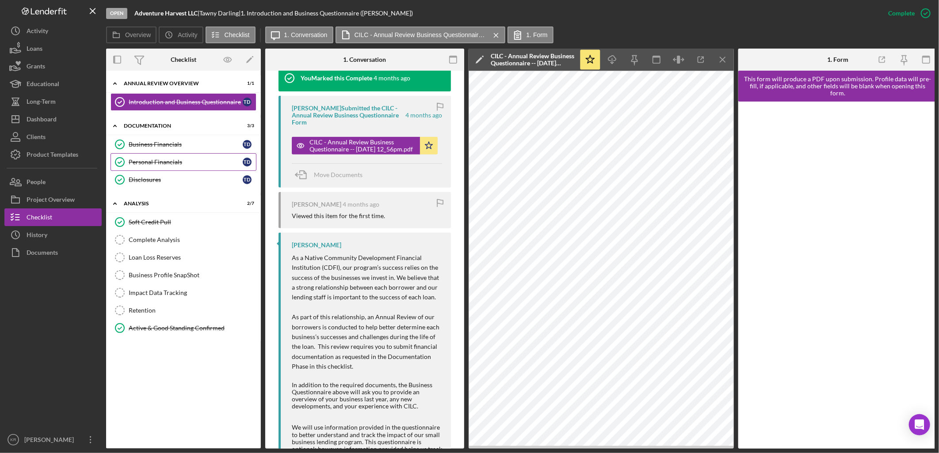
click at [152, 159] on div "Personal Financials" at bounding box center [186, 162] width 114 height 7
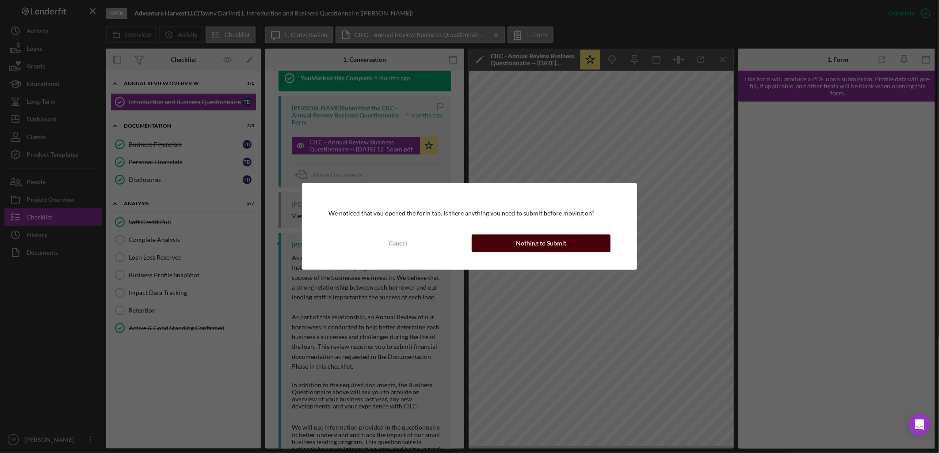
click at [559, 242] on div "Nothing to Submit" at bounding box center [541, 244] width 50 height 18
